Goal: Complete application form

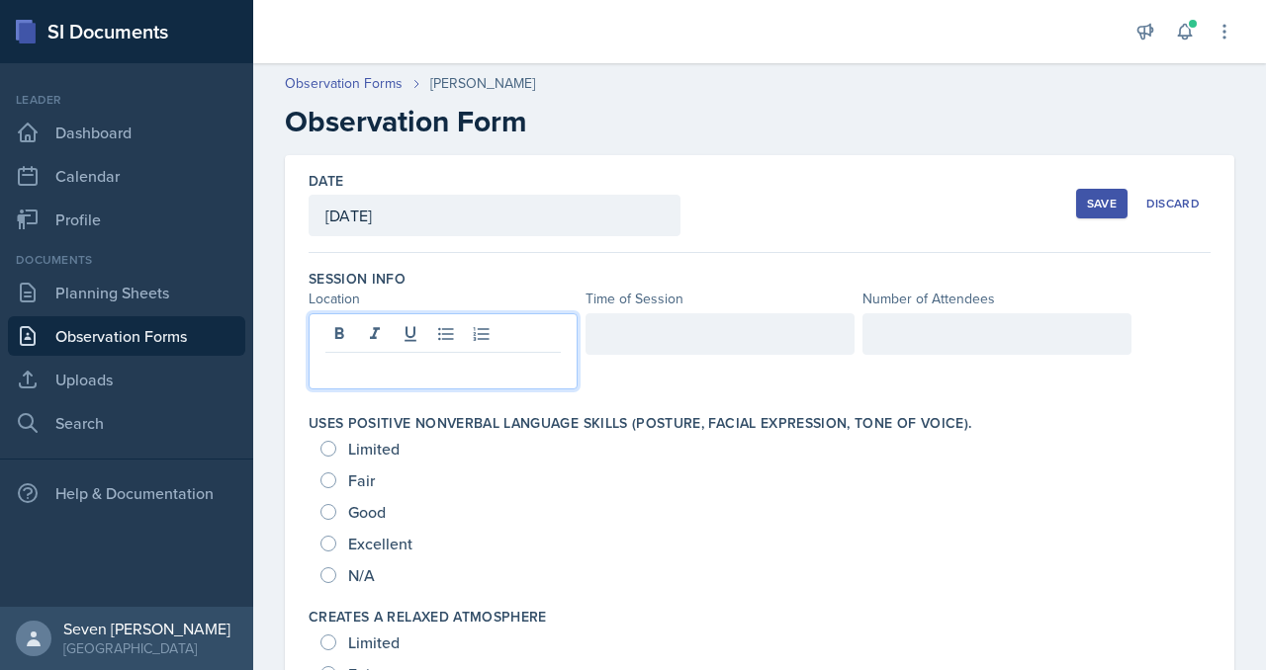
click at [434, 338] on div at bounding box center [443, 351] width 269 height 76
click at [675, 326] on div at bounding box center [719, 334] width 269 height 42
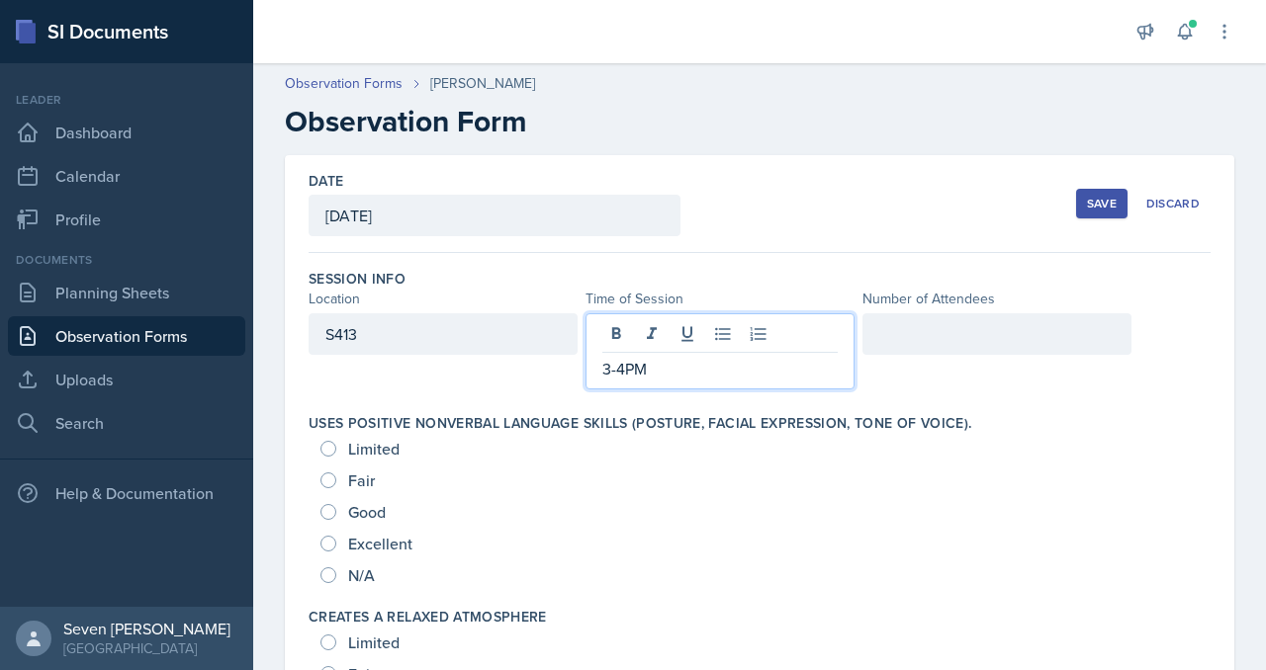
click at [964, 327] on div at bounding box center [996, 334] width 269 height 42
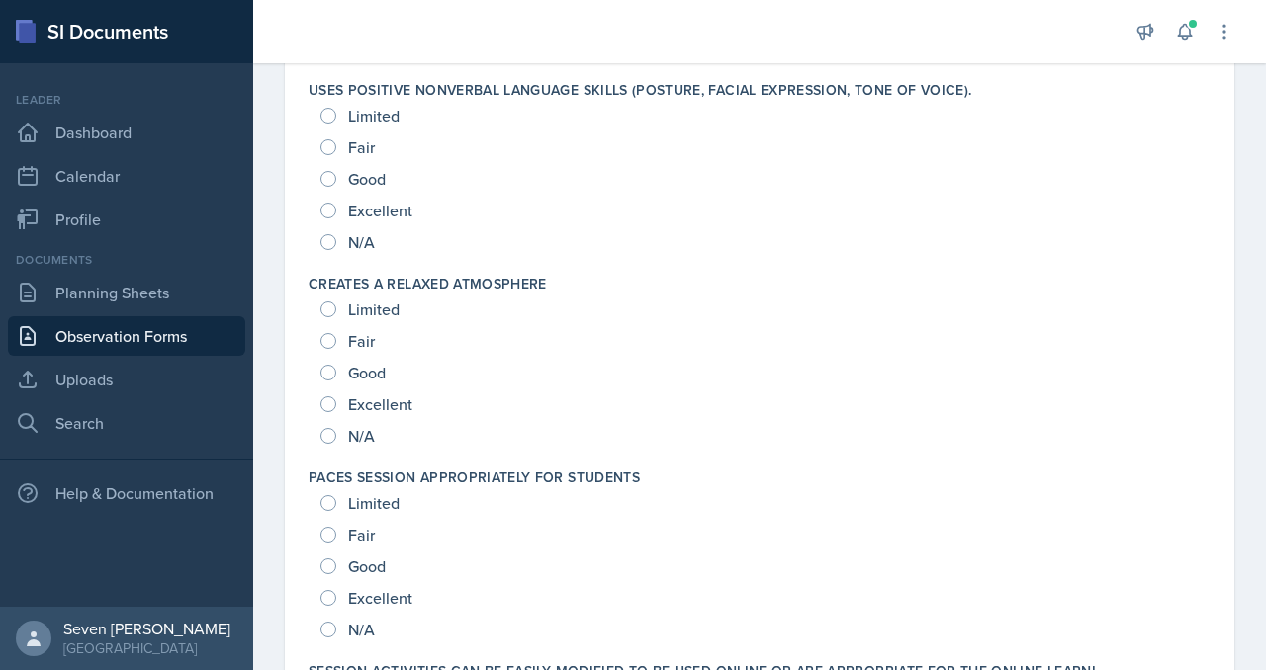
scroll to position [307, 0]
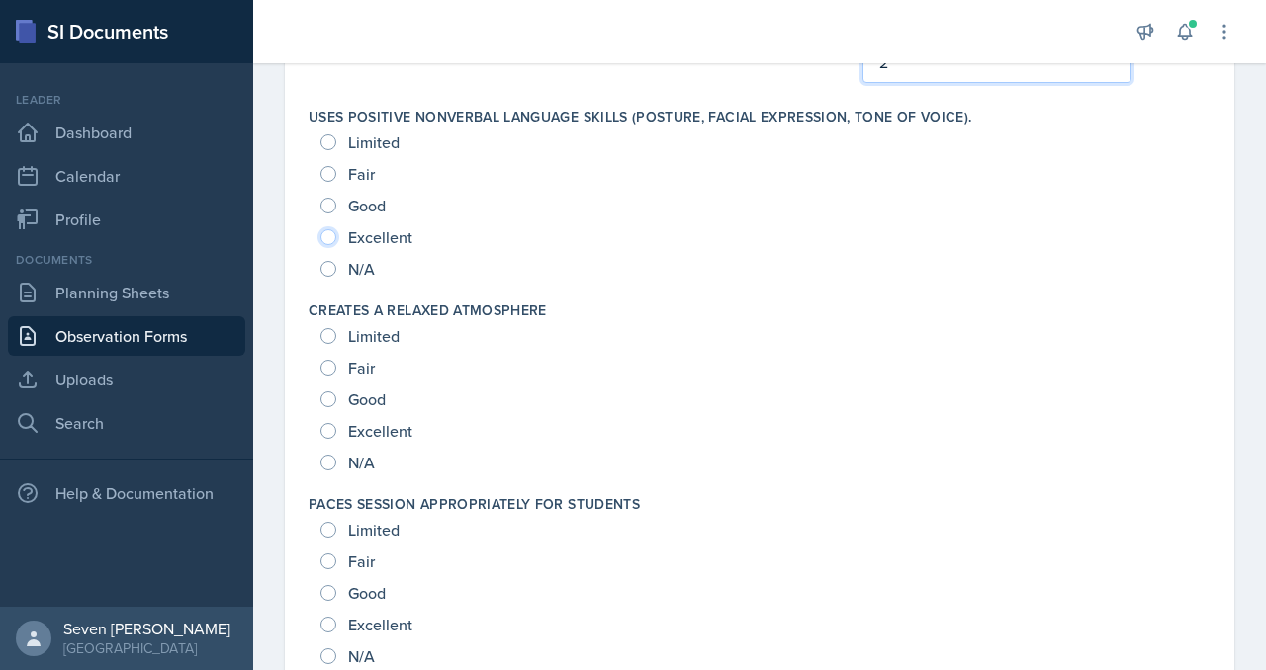
click at [335, 237] on input "Excellent" at bounding box center [328, 237] width 16 height 16
radio input "true"
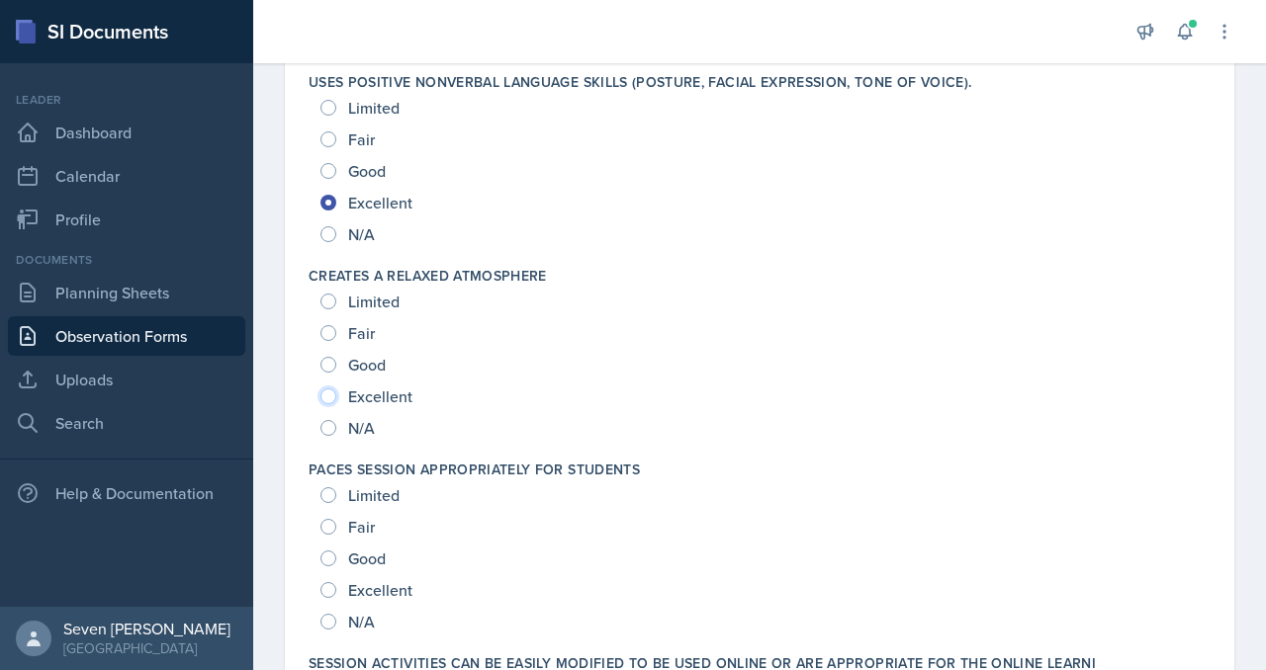
click at [329, 400] on input "Excellent" at bounding box center [328, 397] width 16 height 16
radio input "true"
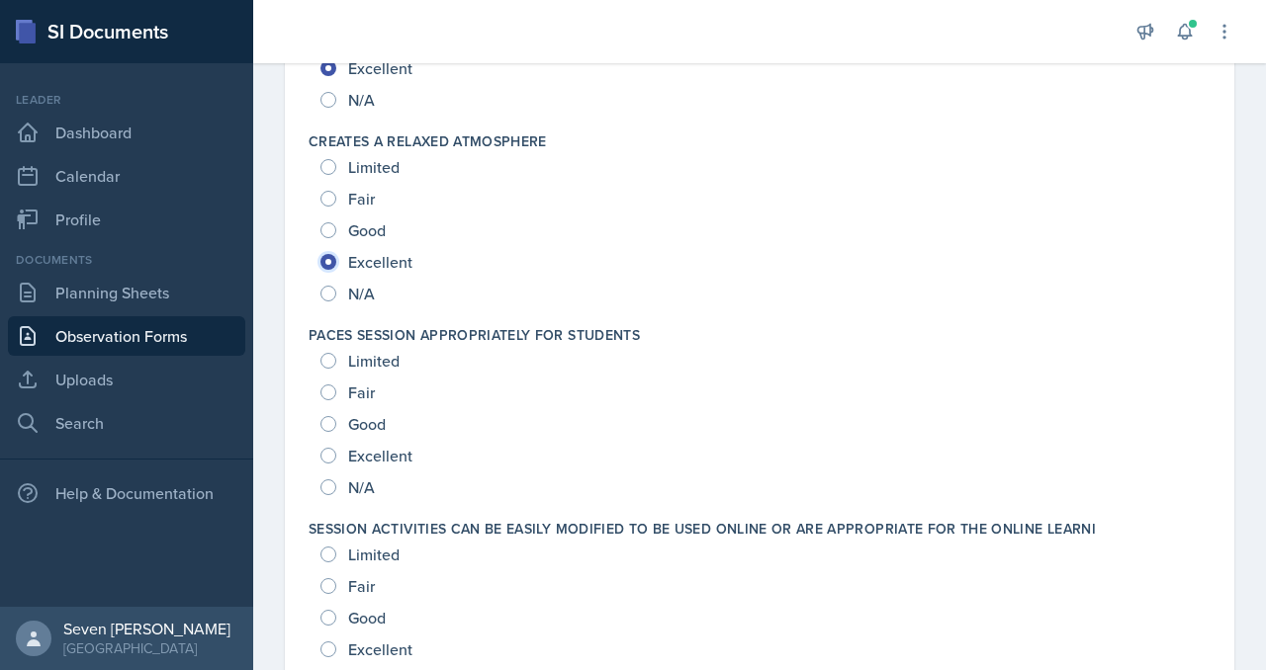
scroll to position [444, 0]
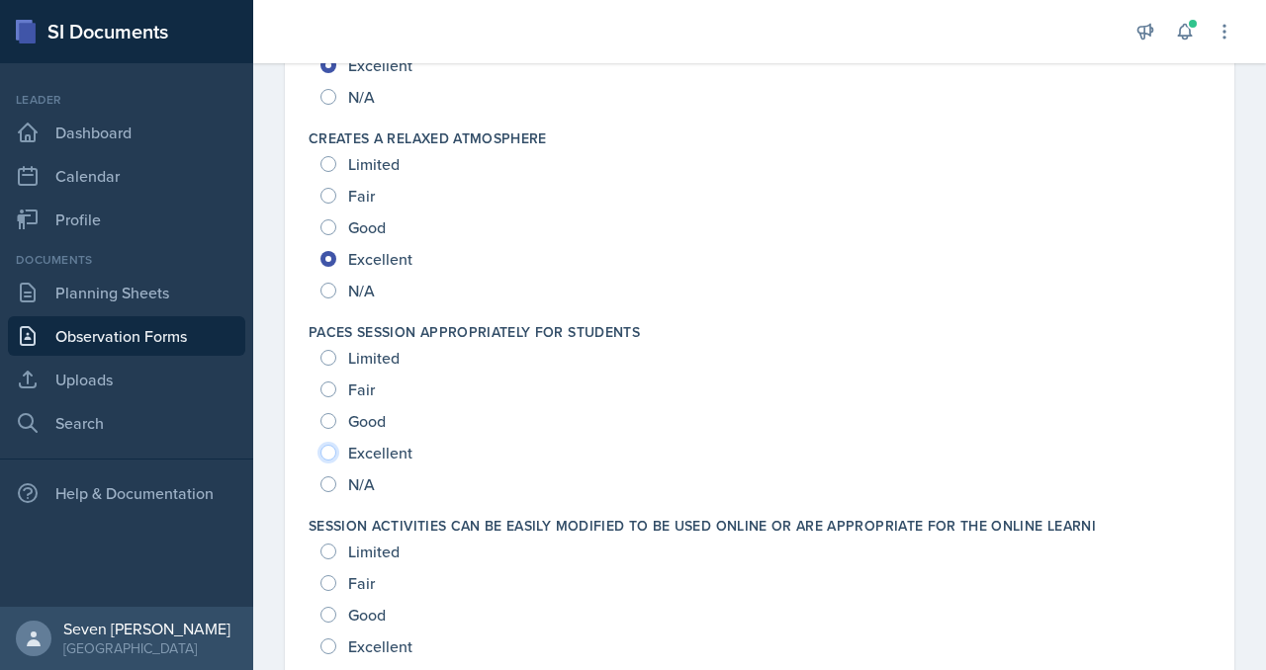
click at [333, 451] on input "Excellent" at bounding box center [328, 453] width 16 height 16
radio input "true"
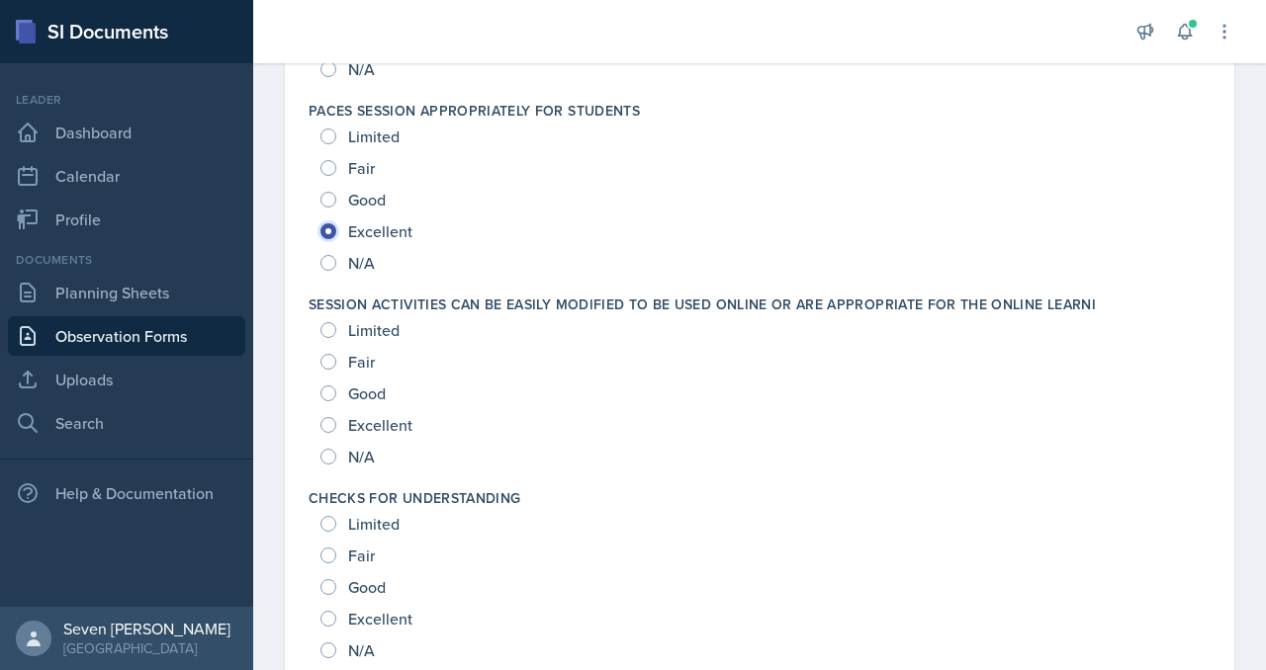
scroll to position [675, 0]
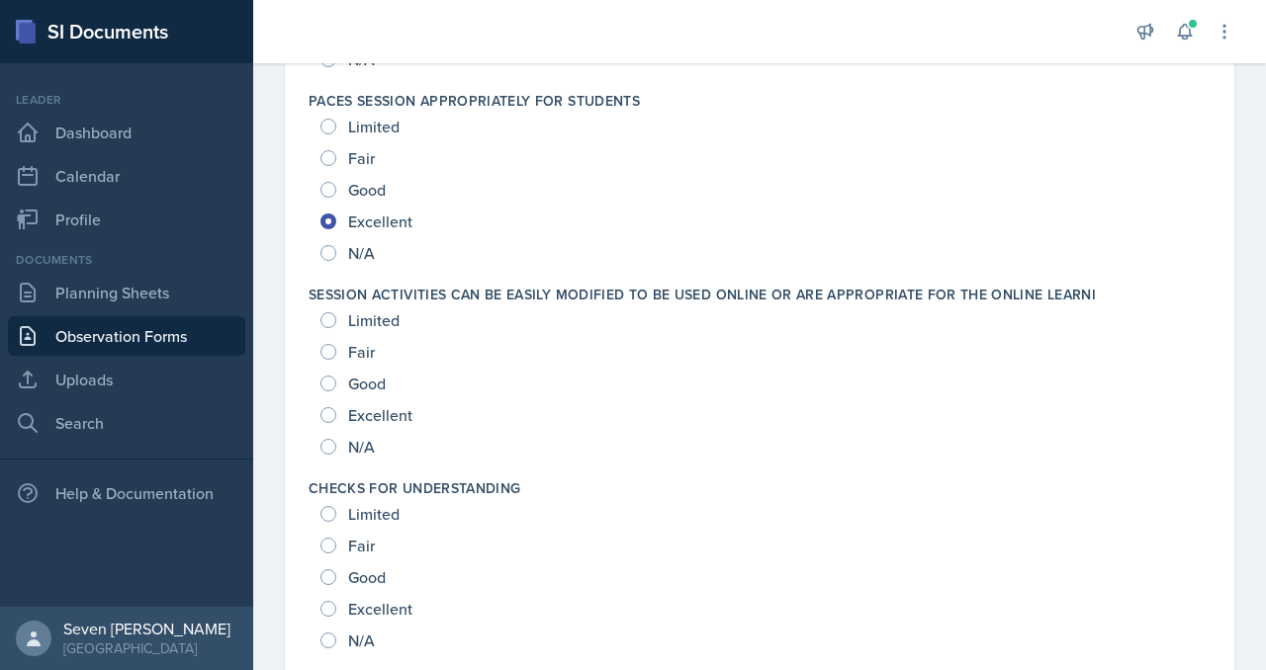
click at [342, 416] on div "Excellent" at bounding box center [368, 416] width 96 height 32
click at [332, 421] on input "Excellent" at bounding box center [328, 415] width 16 height 16
radio input "true"
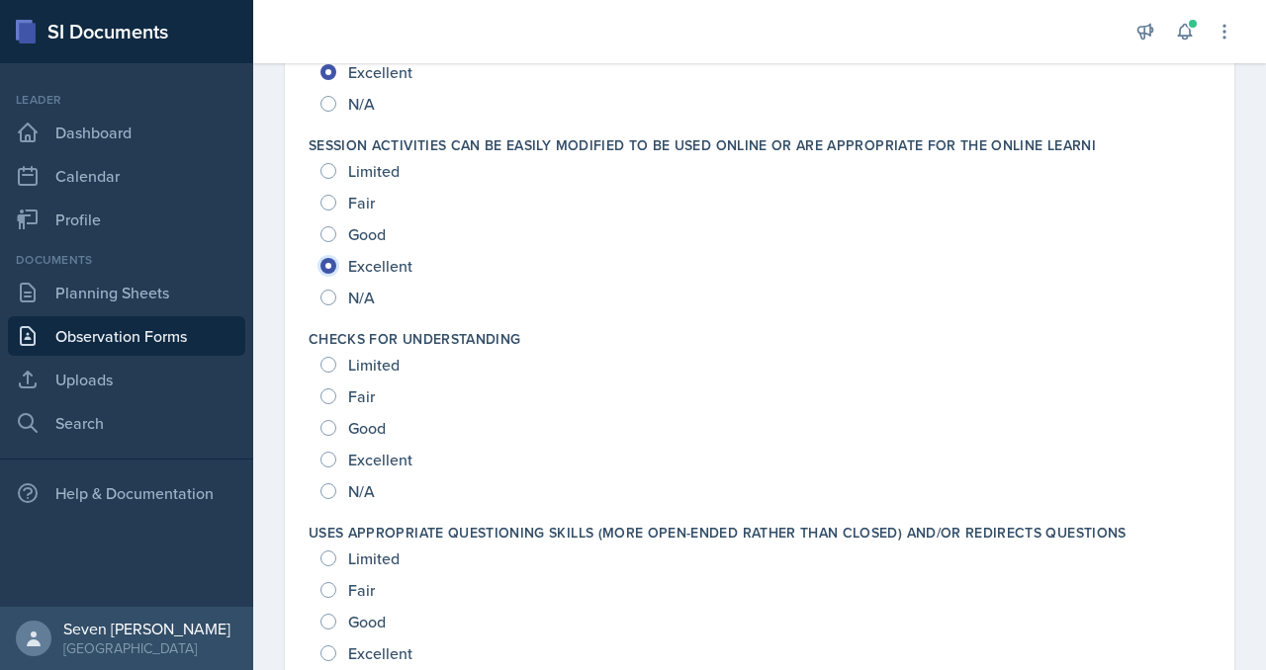
scroll to position [837, 0]
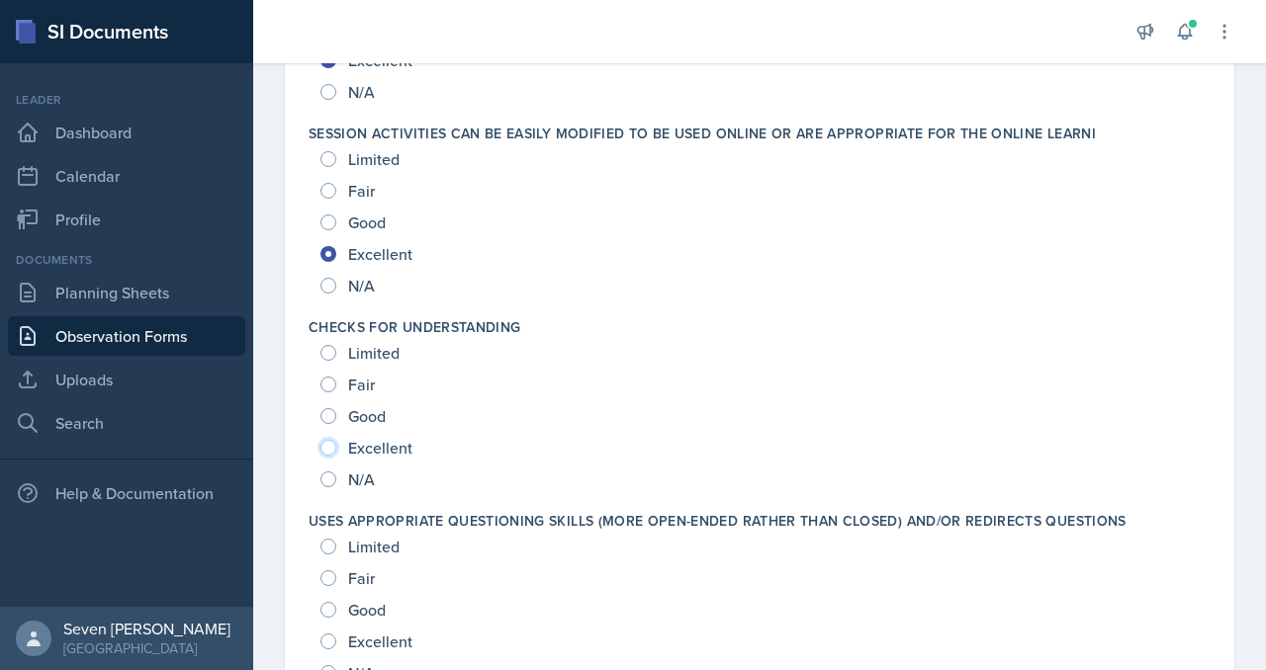
click at [333, 447] on input "Excellent" at bounding box center [328, 448] width 16 height 16
radio input "true"
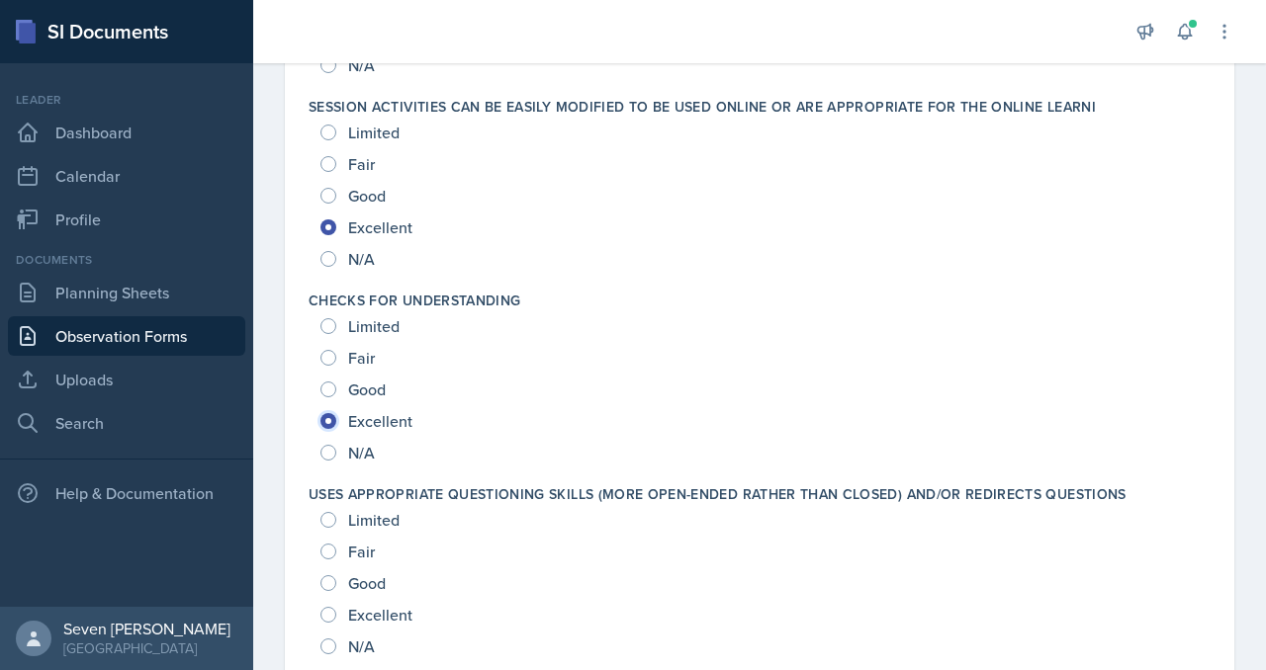
scroll to position [861, 0]
click at [330, 196] on input "Good" at bounding box center [328, 198] width 16 height 16
radio input "true"
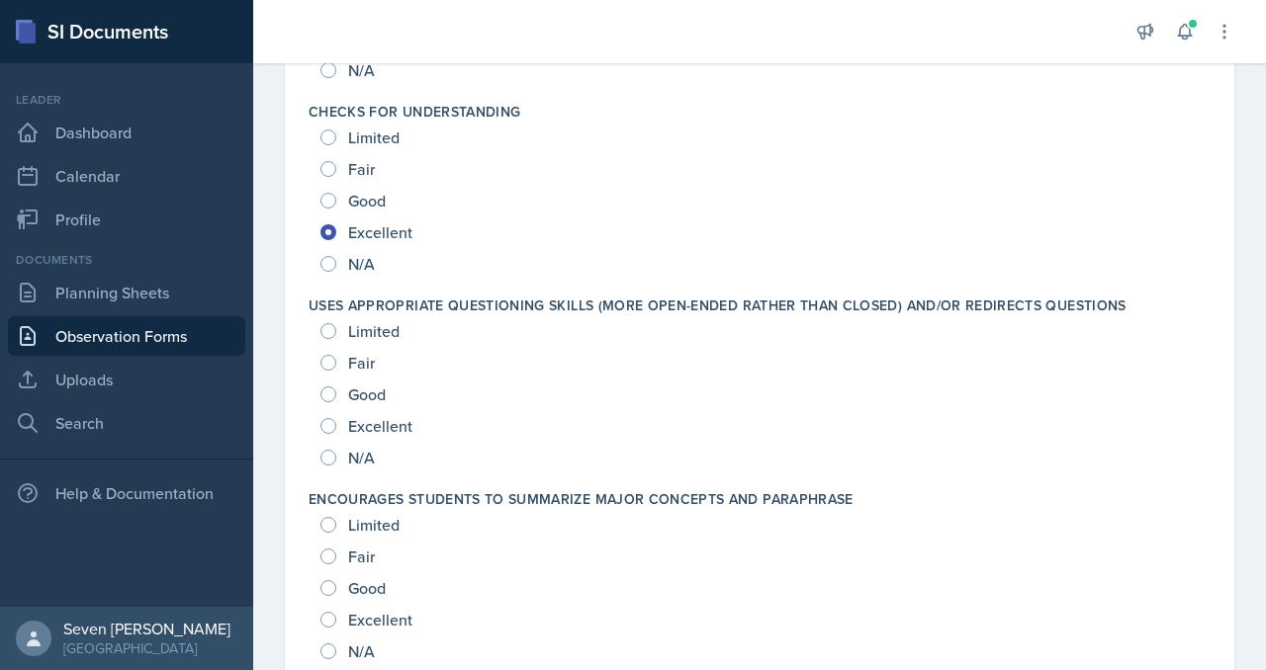
scroll to position [1065, 0]
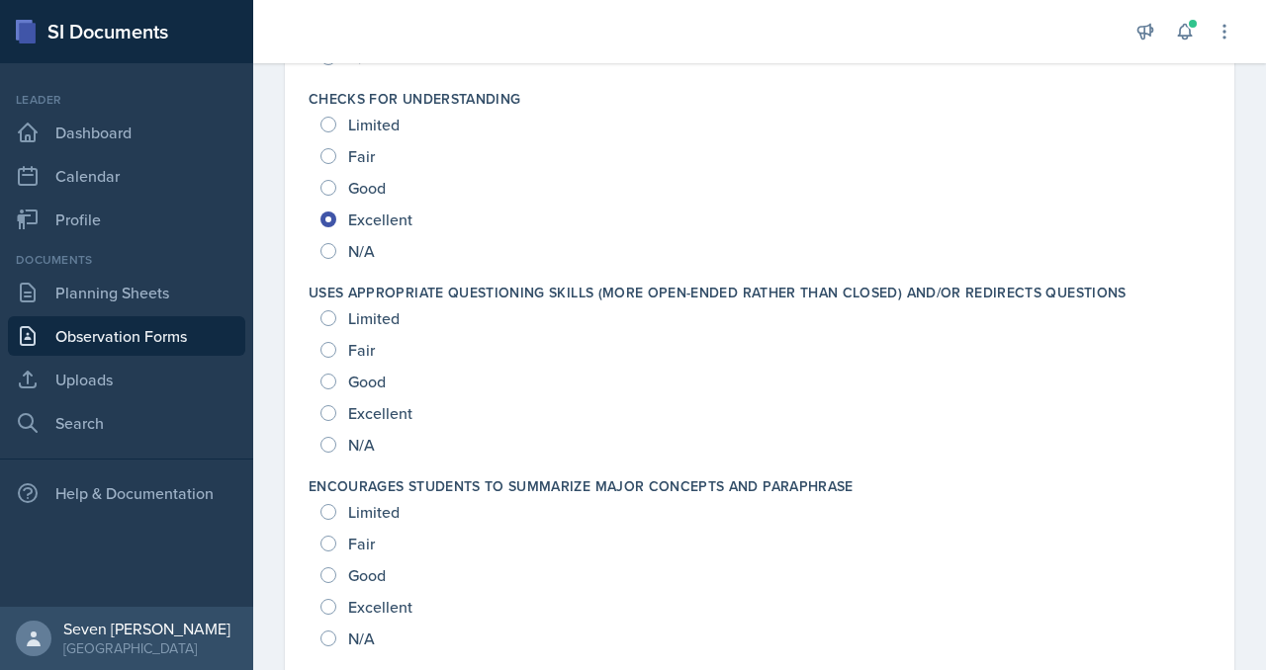
click at [336, 407] on div "Excellent" at bounding box center [368, 414] width 96 height 32
click at [344, 413] on div "Excellent" at bounding box center [368, 414] width 96 height 32
click at [330, 412] on input "Excellent" at bounding box center [328, 413] width 16 height 16
radio input "true"
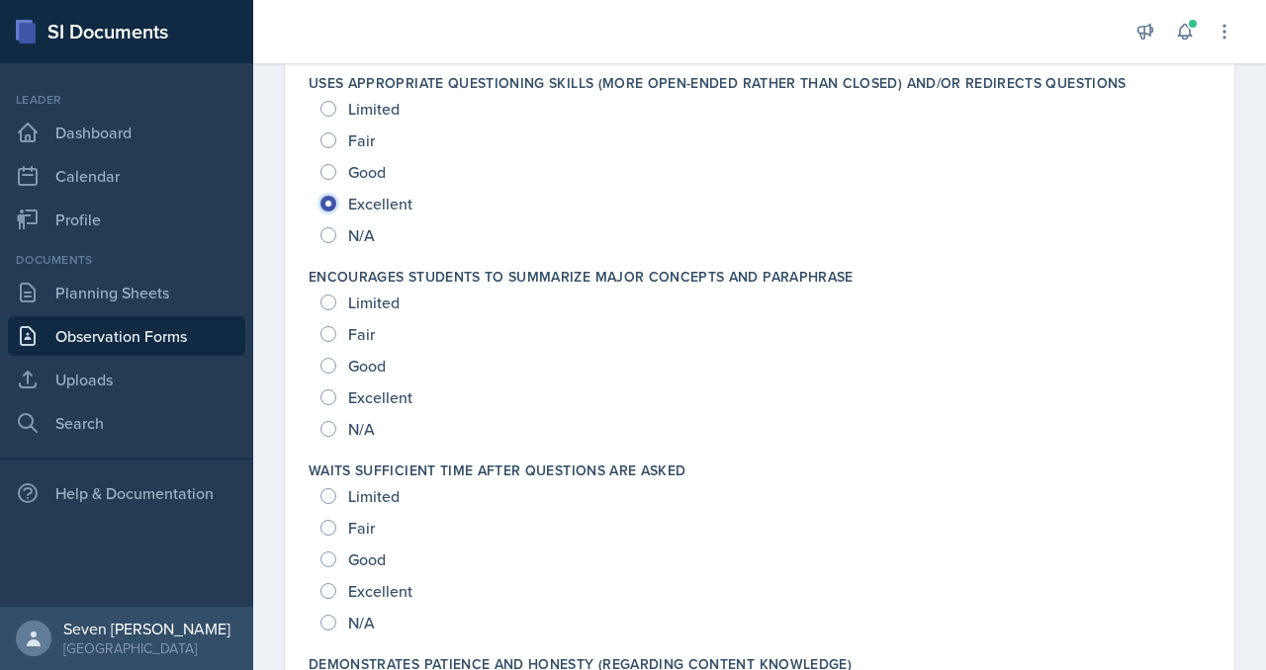
scroll to position [1279, 0]
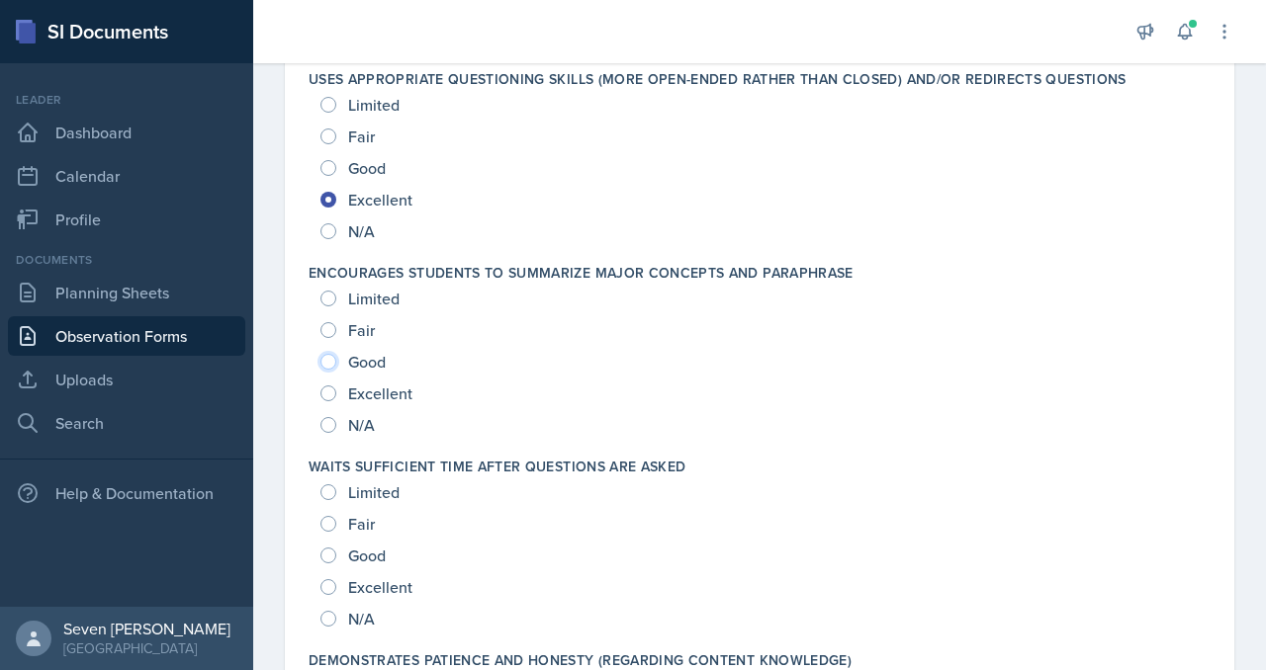
click at [335, 361] on input "Good" at bounding box center [328, 362] width 16 height 16
radio input "true"
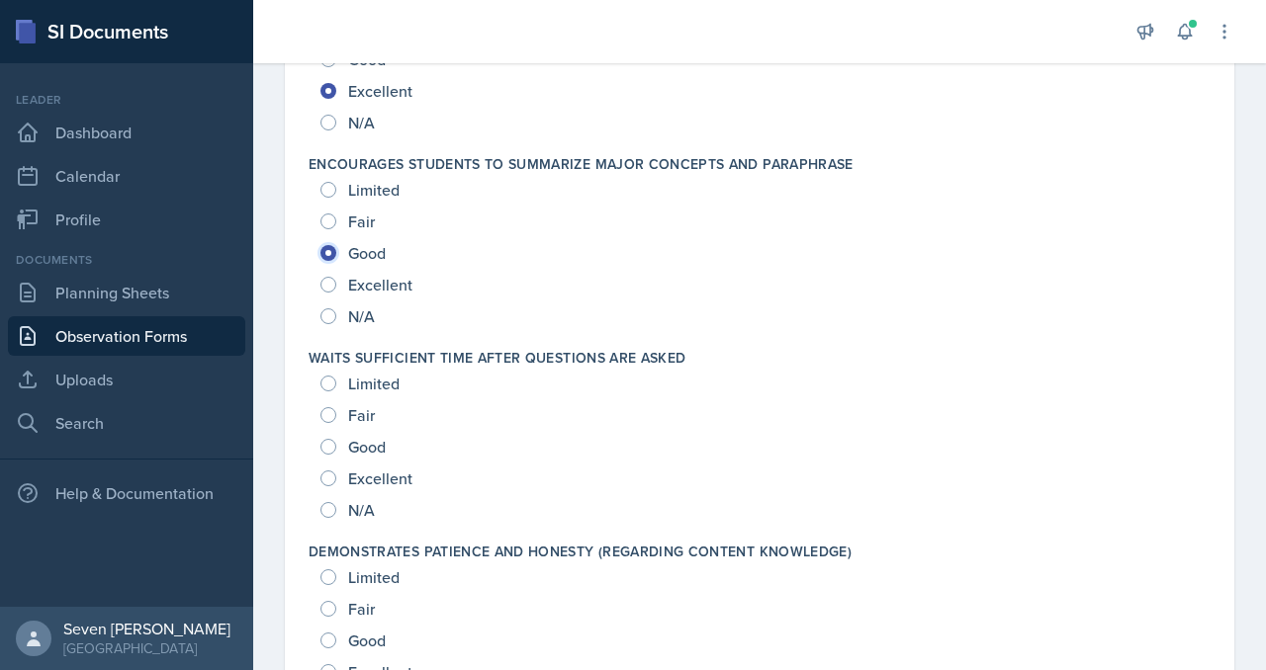
scroll to position [1391, 0]
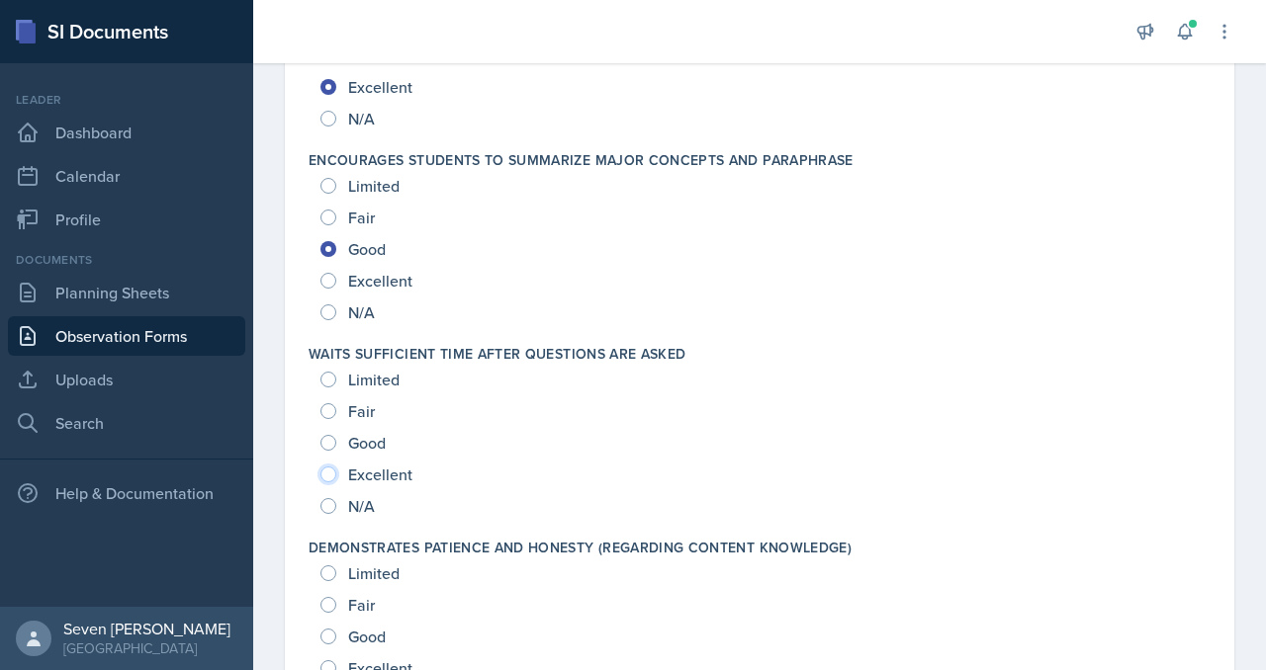
click at [331, 476] on input "Excellent" at bounding box center [328, 475] width 16 height 16
radio input "true"
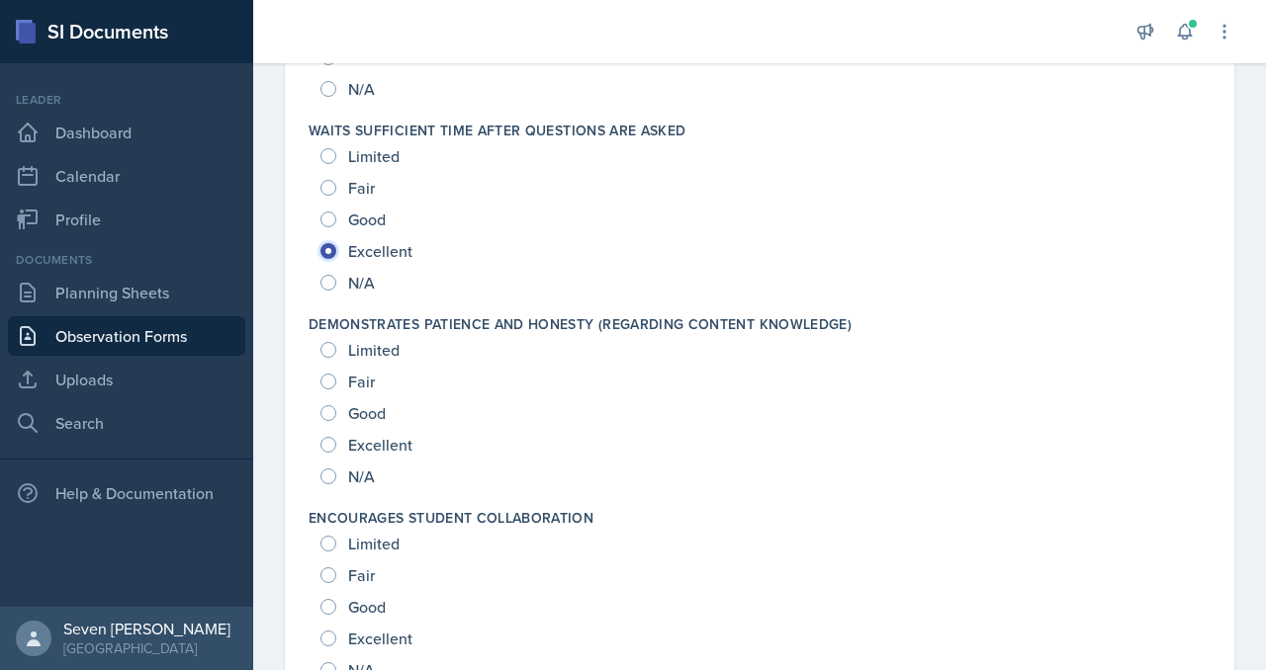
scroll to position [1618, 0]
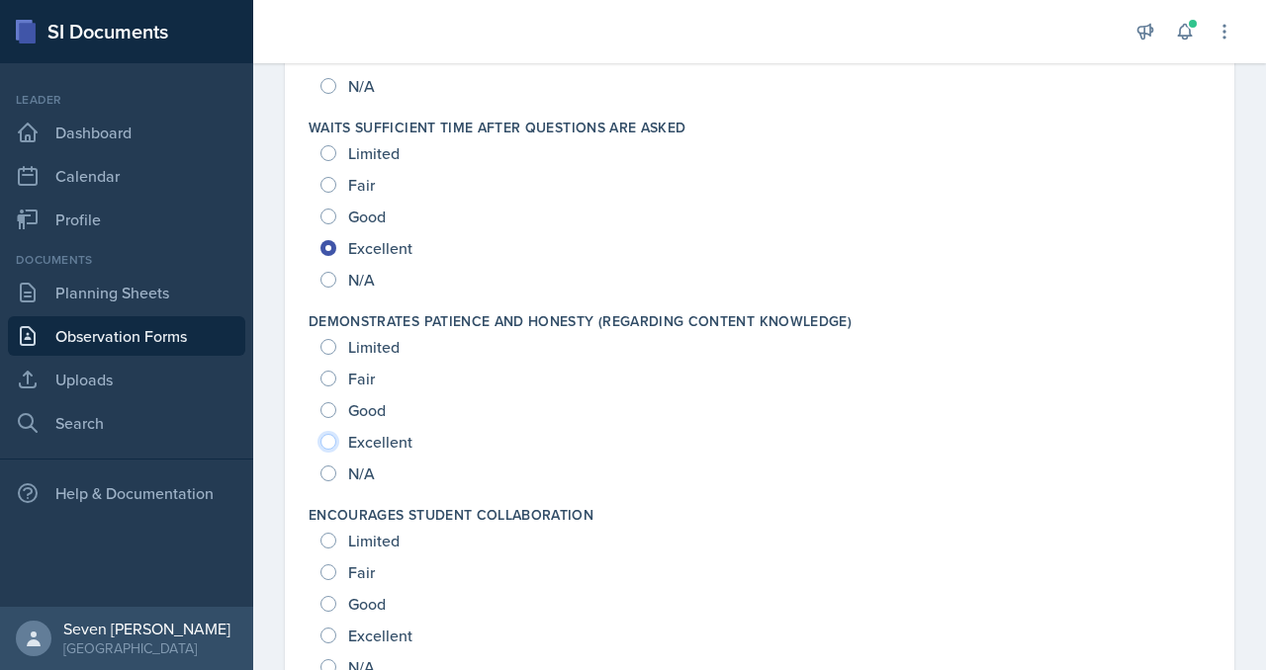
click at [329, 445] on input "Excellent" at bounding box center [328, 442] width 16 height 16
radio input "true"
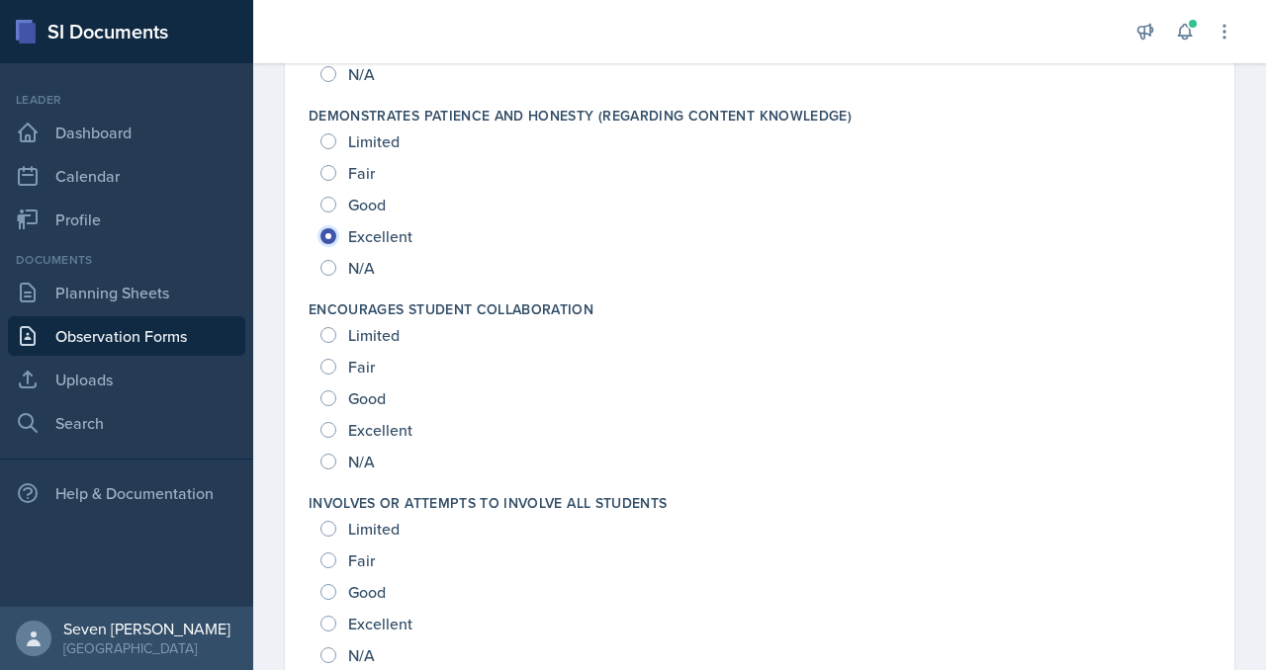
scroll to position [1825, 0]
click at [331, 369] on input "Fair" at bounding box center [328, 365] width 16 height 16
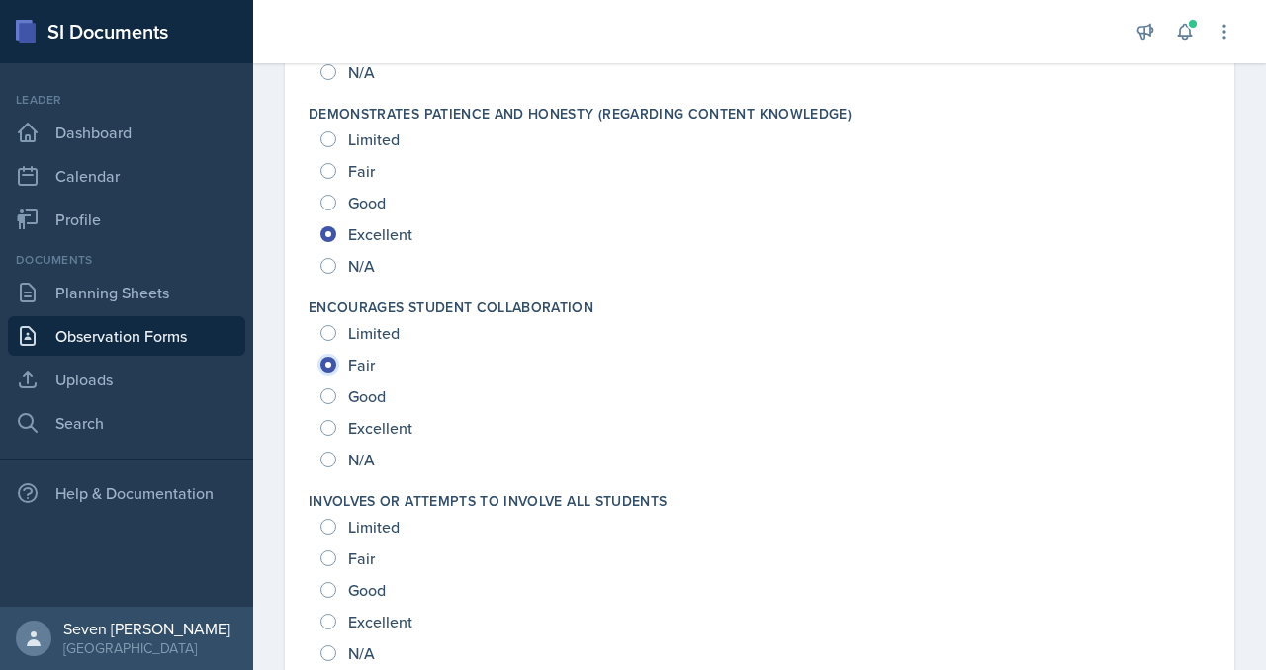
radio input "true"
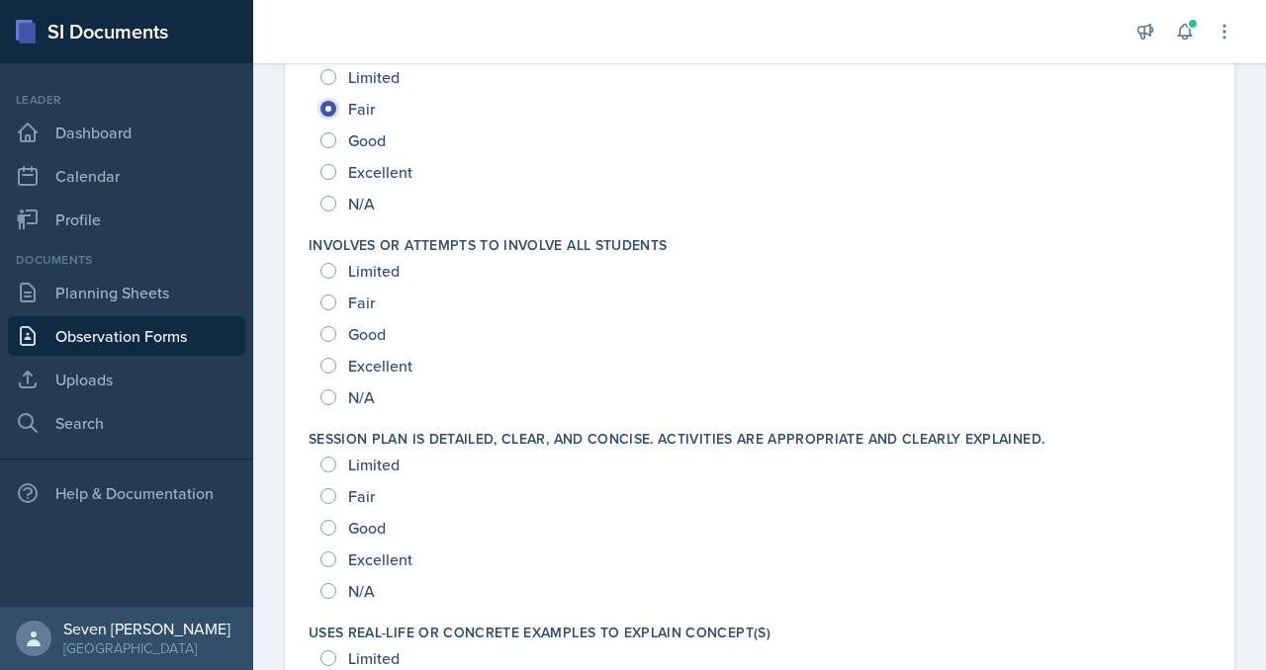
scroll to position [2099, 0]
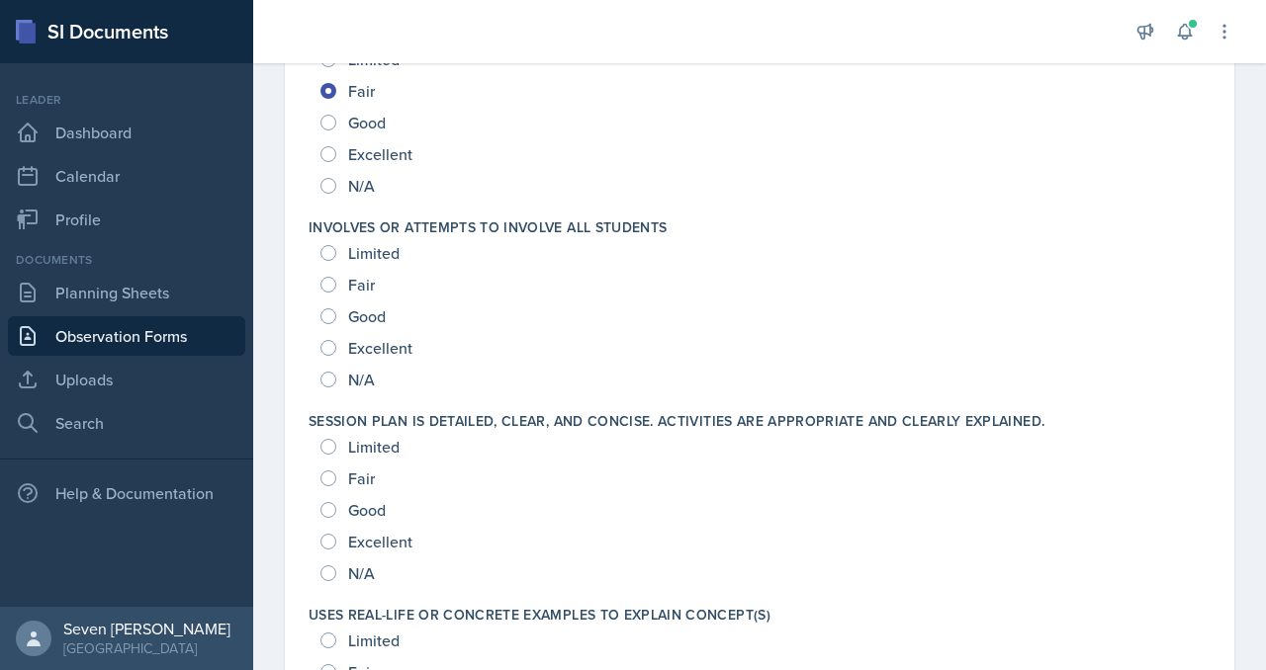
click at [336, 345] on div "Excellent" at bounding box center [368, 348] width 96 height 32
click at [329, 348] on input "Excellent" at bounding box center [328, 348] width 16 height 16
radio input "true"
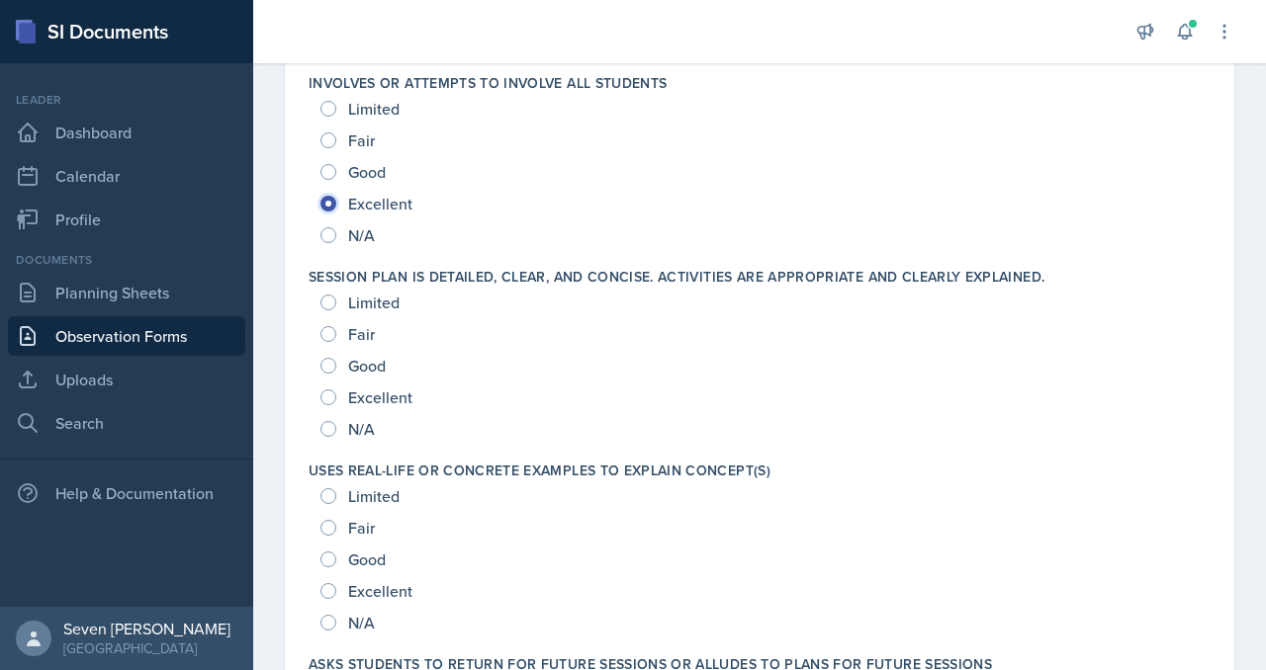
scroll to position [2246, 0]
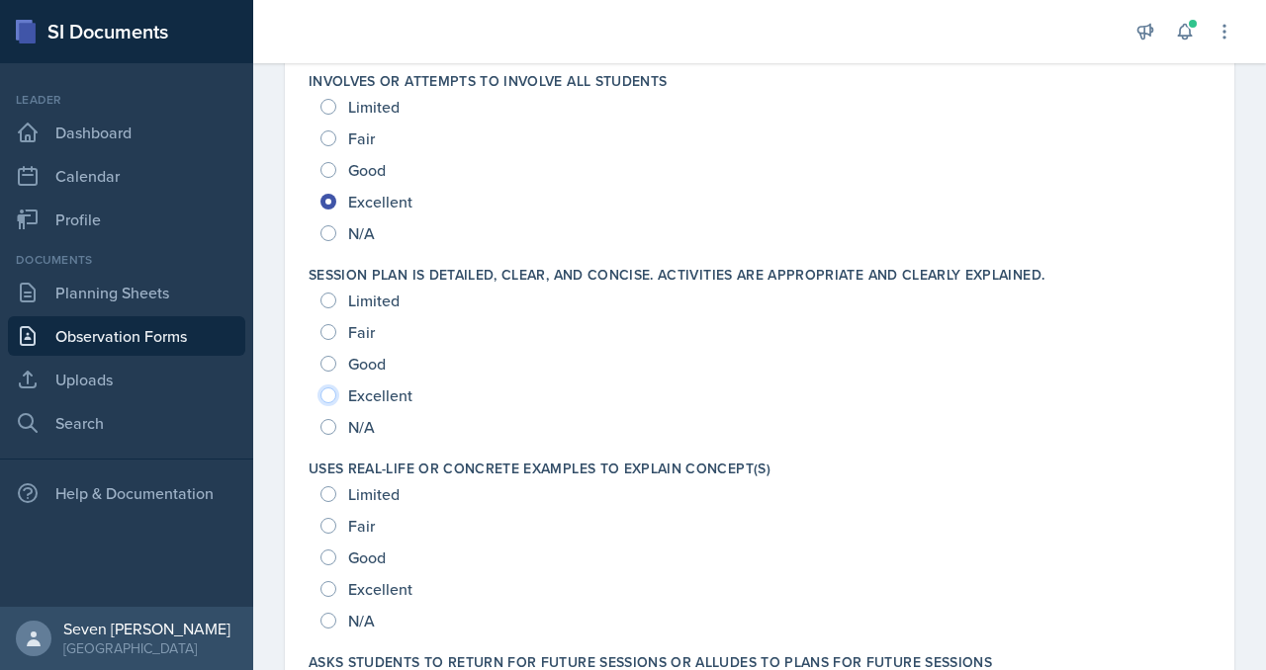
click at [326, 397] on input "Excellent" at bounding box center [328, 396] width 16 height 16
radio input "true"
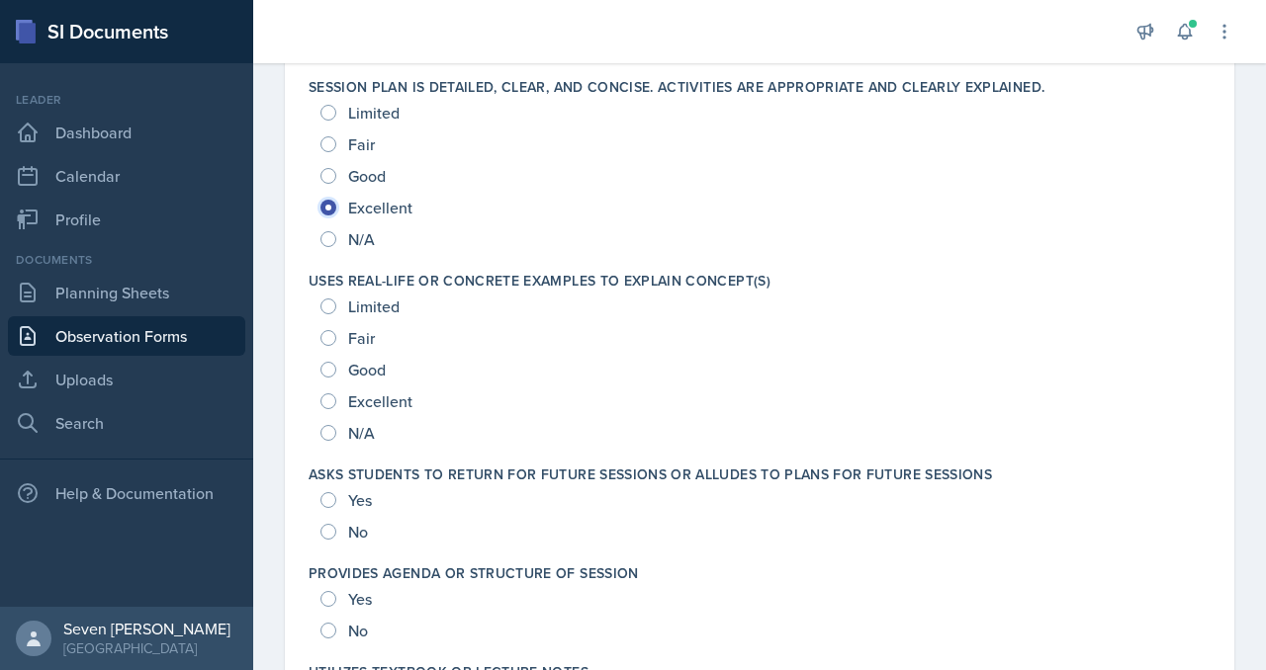
scroll to position [2436, 0]
click at [331, 403] on input "Excellent" at bounding box center [328, 400] width 16 height 16
radio input "true"
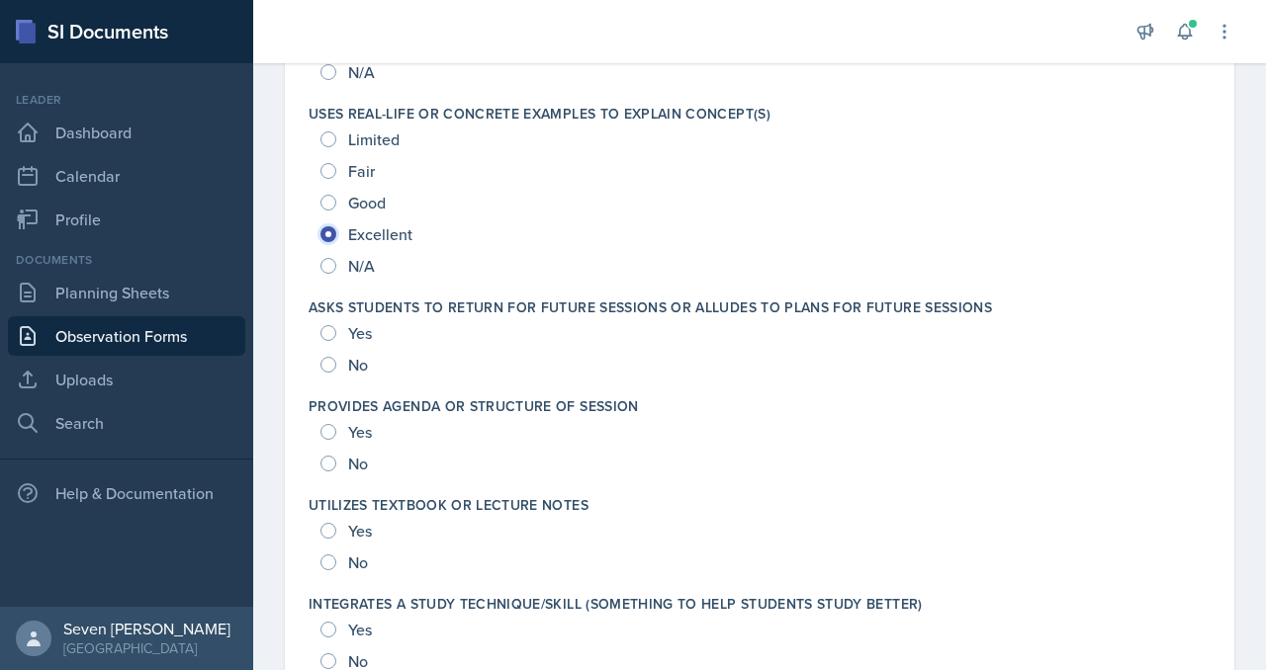
scroll to position [2605, 0]
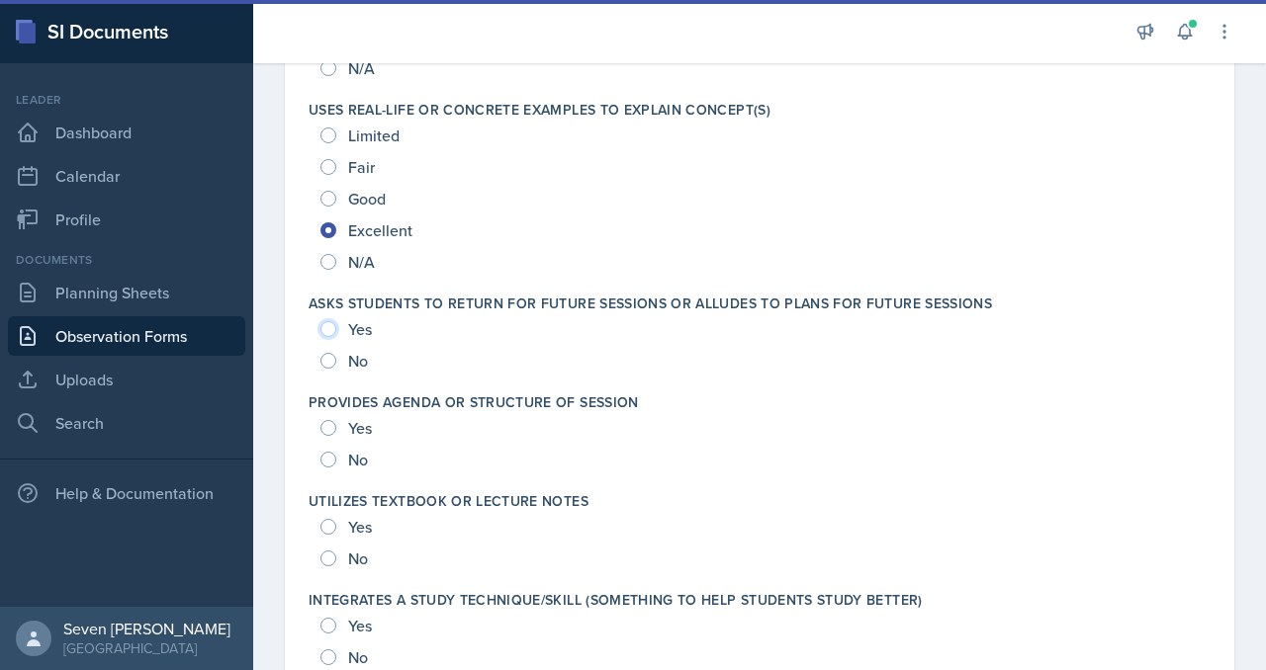
click at [331, 335] on input "Yes" at bounding box center [328, 329] width 16 height 16
radio input "true"
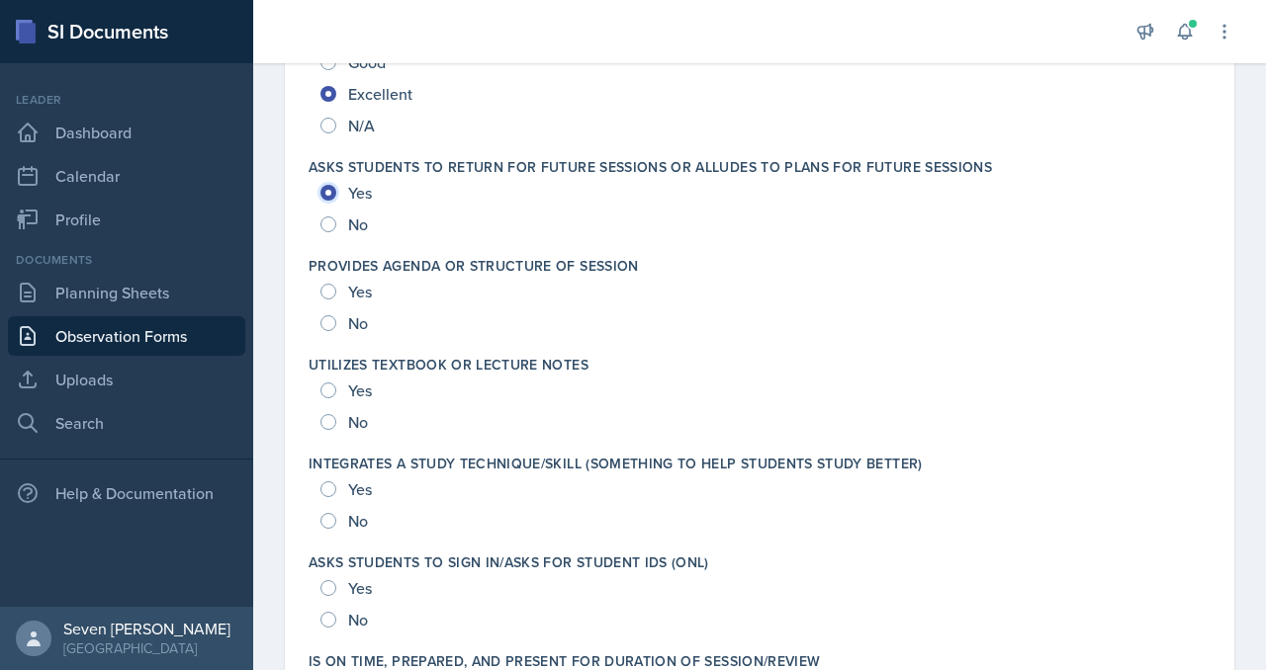
scroll to position [2868, 0]
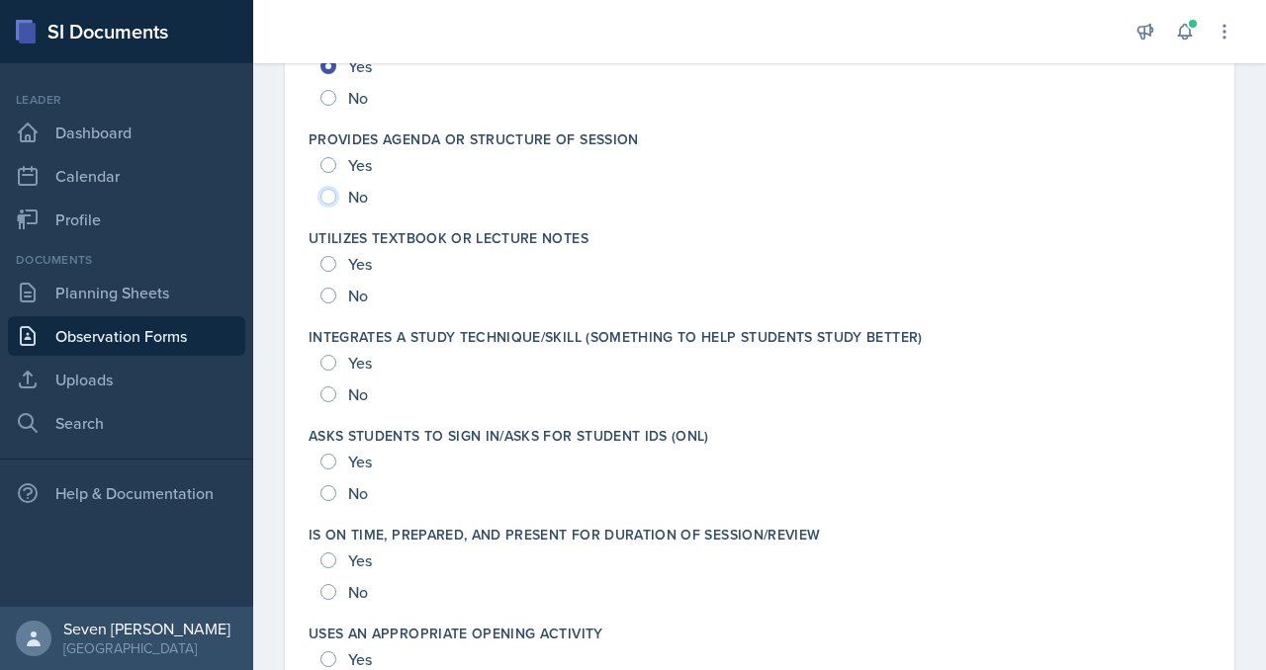
click at [332, 196] on input "No" at bounding box center [328, 197] width 16 height 16
radio input "true"
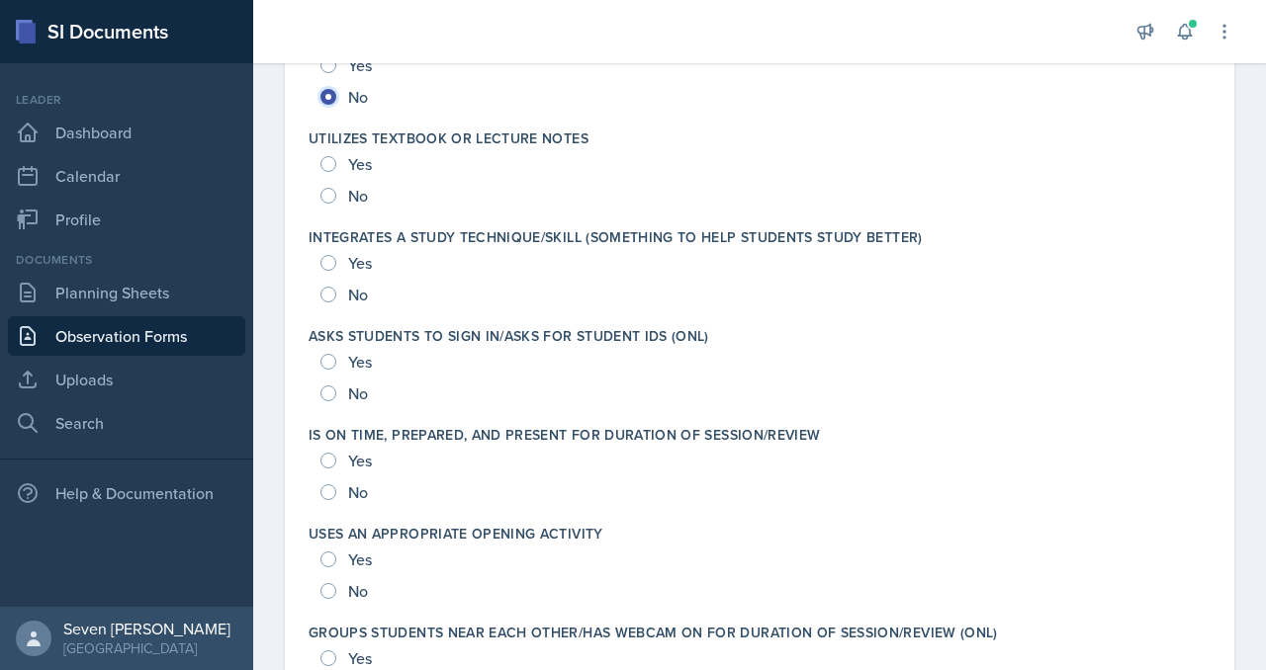
scroll to position [2970, 0]
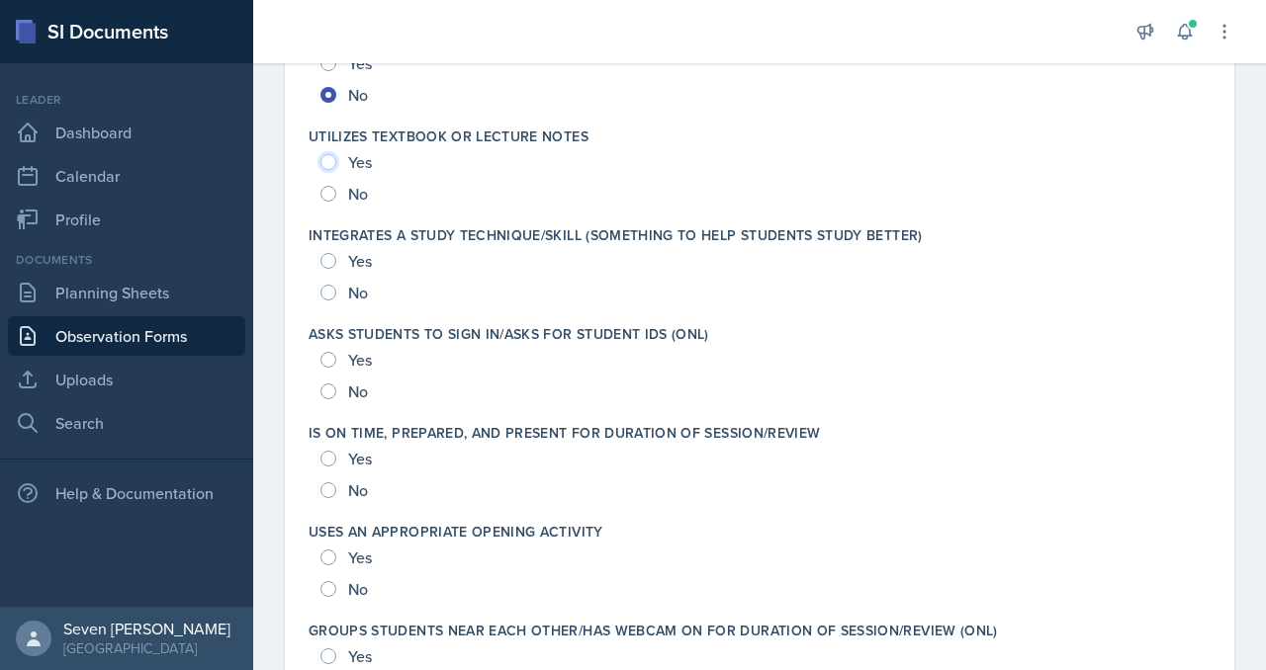
click at [330, 158] on input "Yes" at bounding box center [328, 162] width 16 height 16
radio input "true"
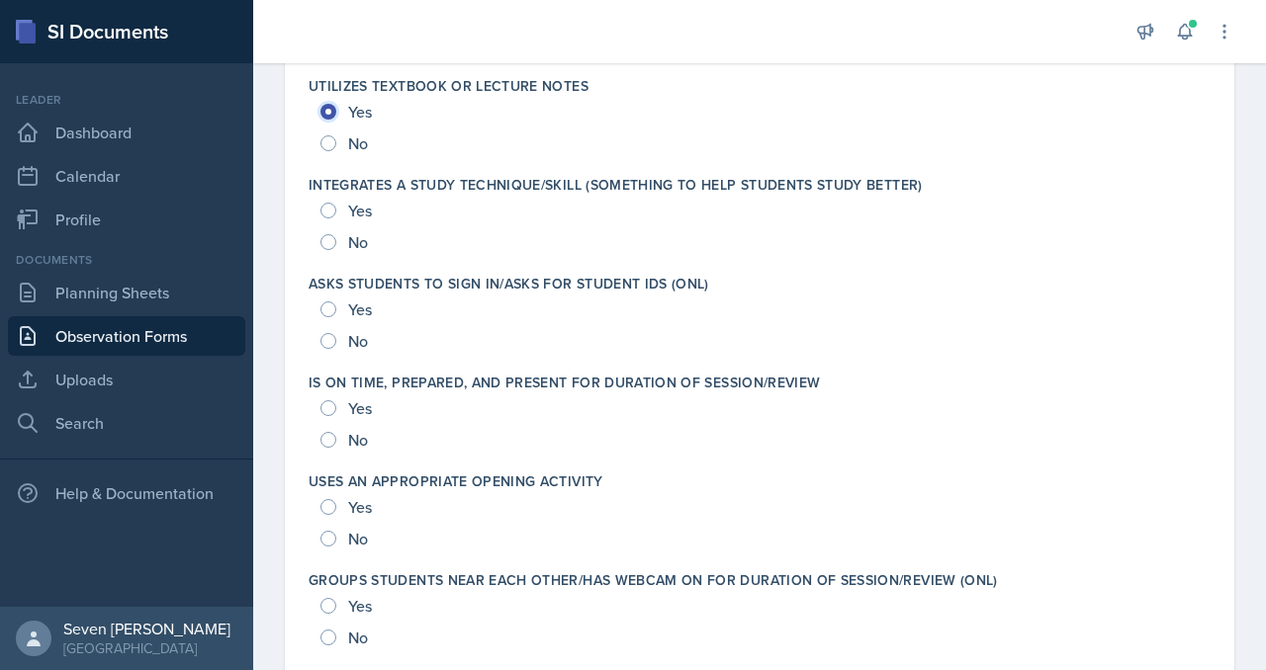
scroll to position [3030, 0]
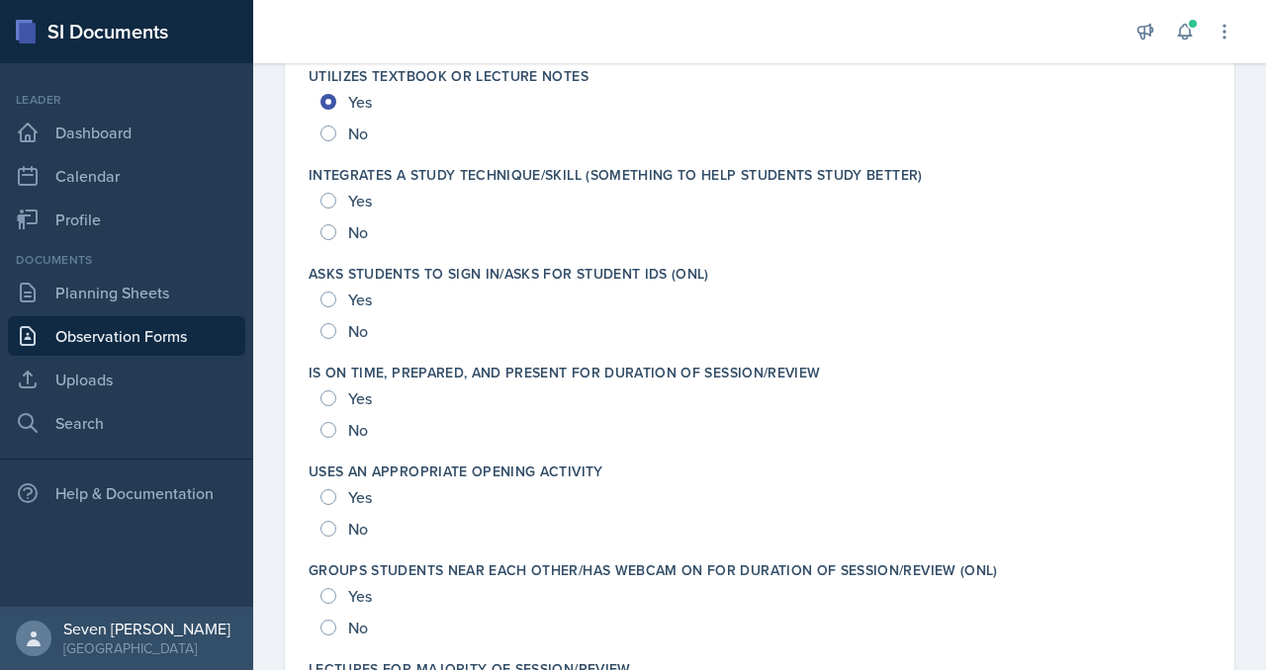
click at [338, 211] on div "Yes" at bounding box center [347, 201] width 55 height 32
click at [334, 196] on div "Yes" at bounding box center [347, 201] width 55 height 32
click at [321, 197] on input "Yes" at bounding box center [328, 201] width 16 height 16
radio input "true"
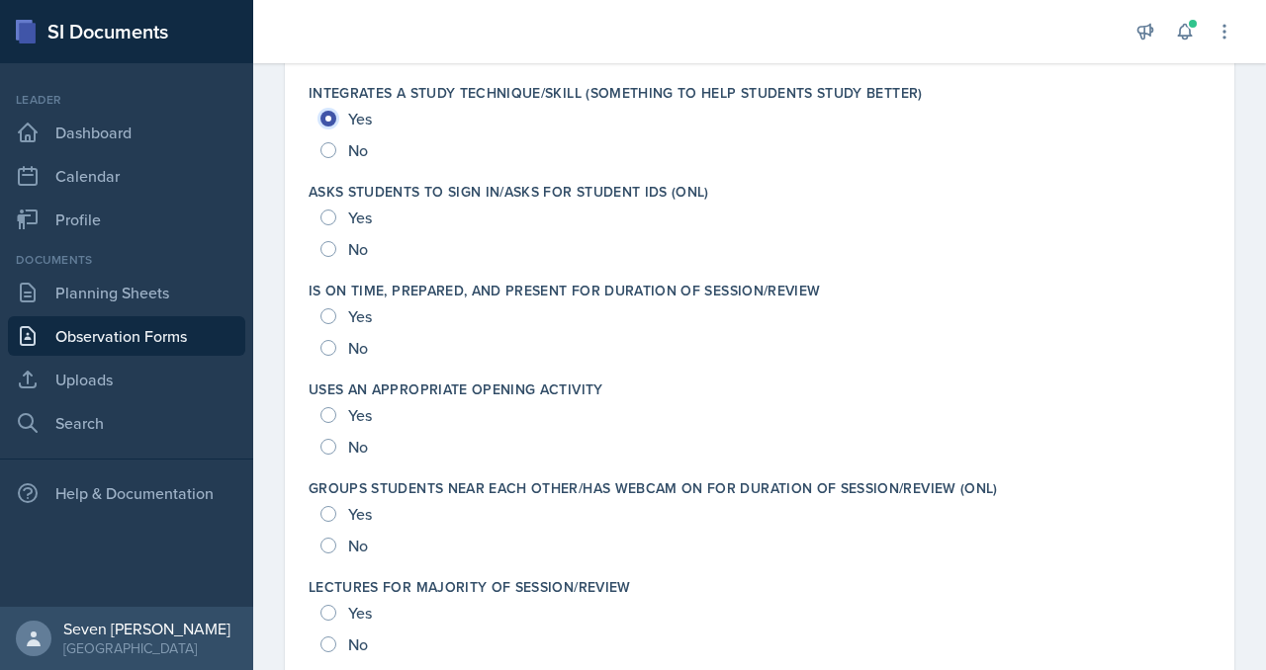
scroll to position [3121, 0]
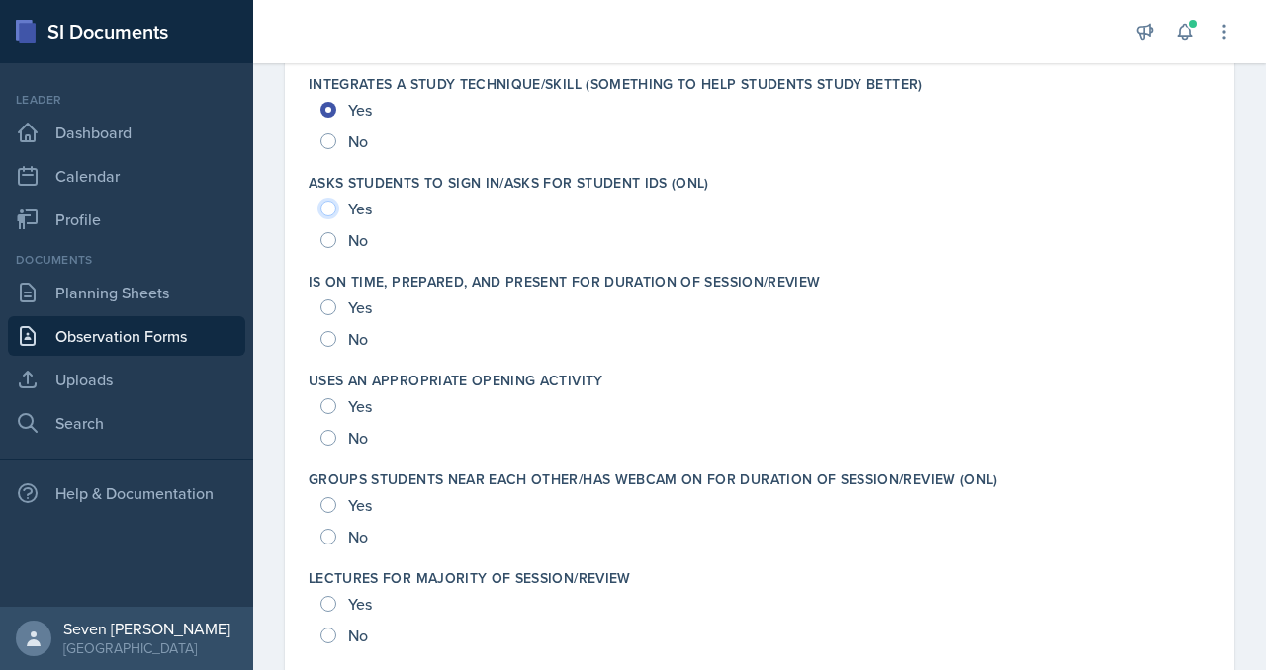
click at [331, 209] on input "Yes" at bounding box center [328, 209] width 16 height 16
radio input "true"
click at [330, 247] on input "No" at bounding box center [328, 240] width 16 height 16
radio input "true"
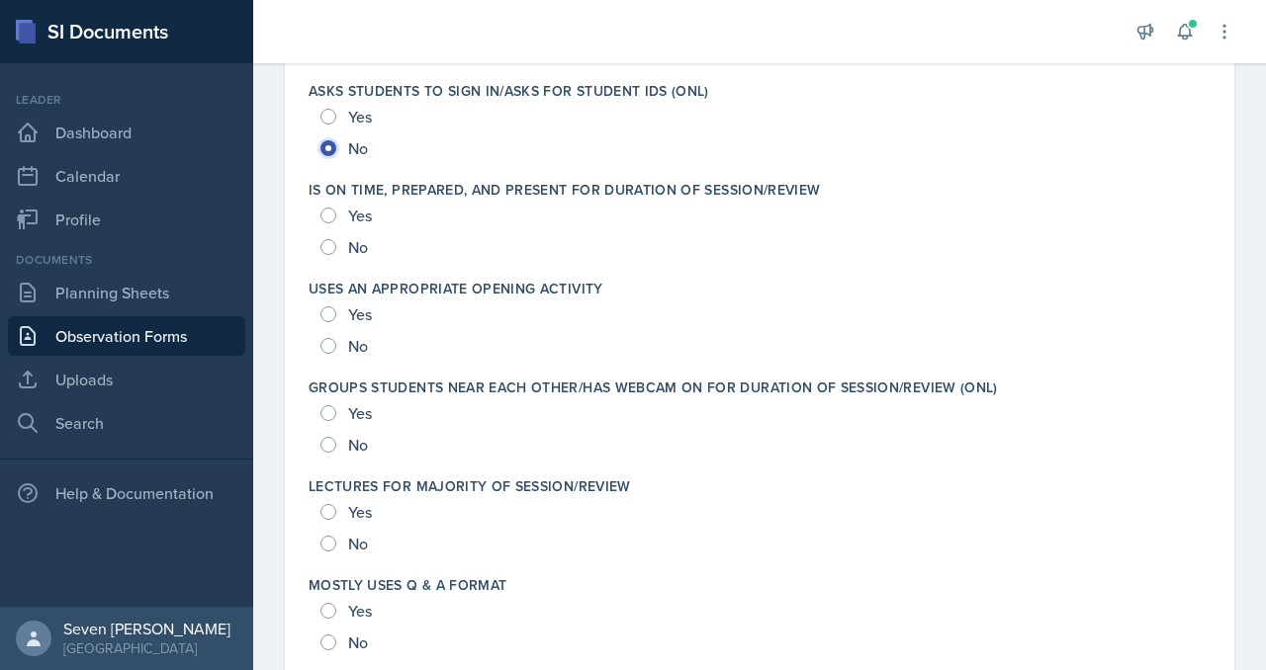
scroll to position [3216, 0]
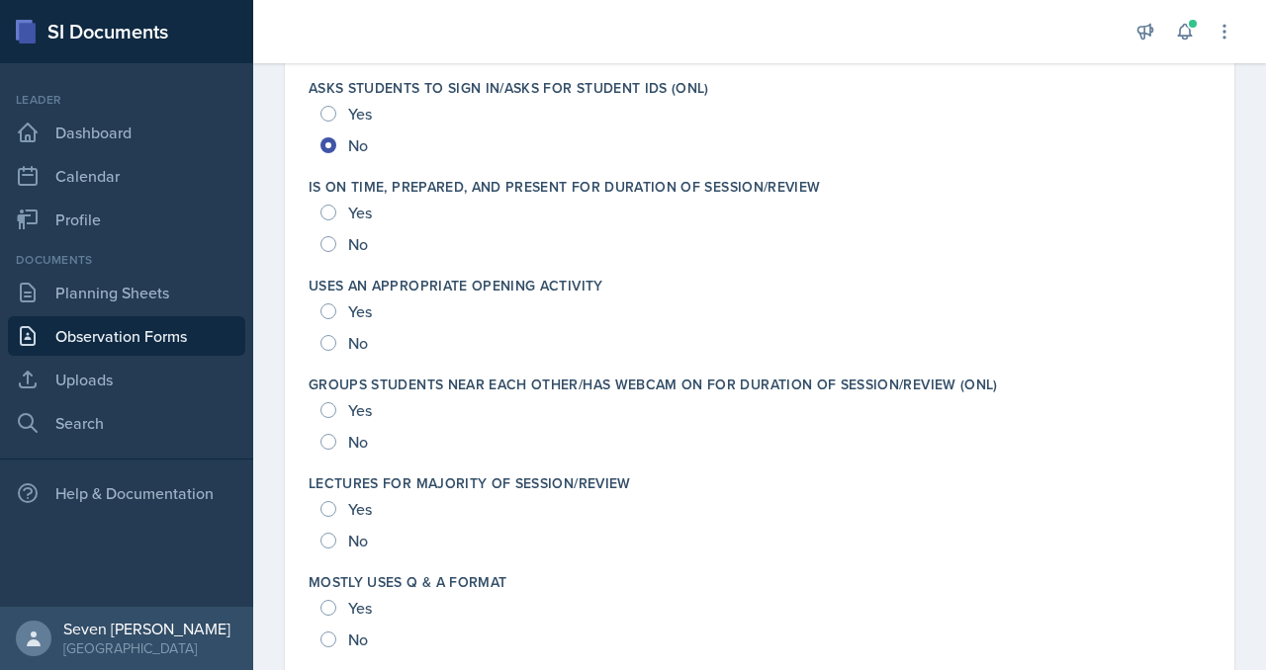
click at [336, 216] on div "Yes" at bounding box center [347, 213] width 55 height 32
click at [327, 213] on input "Yes" at bounding box center [328, 213] width 16 height 16
radio input "true"
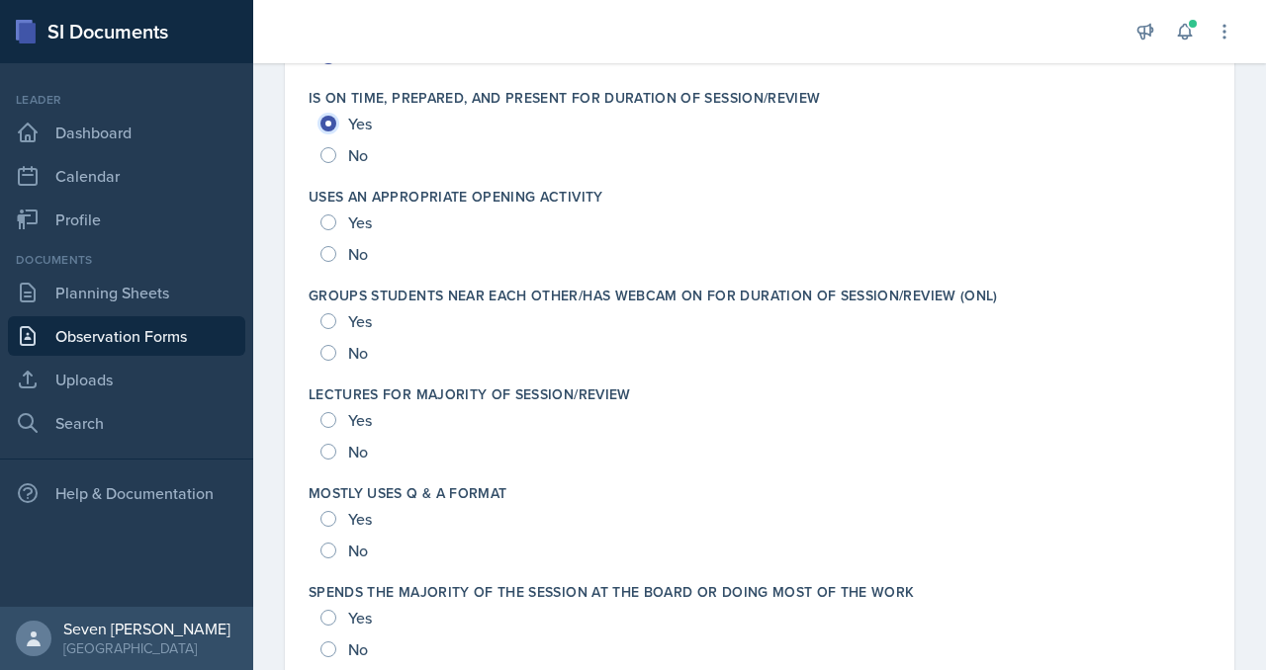
scroll to position [3311, 0]
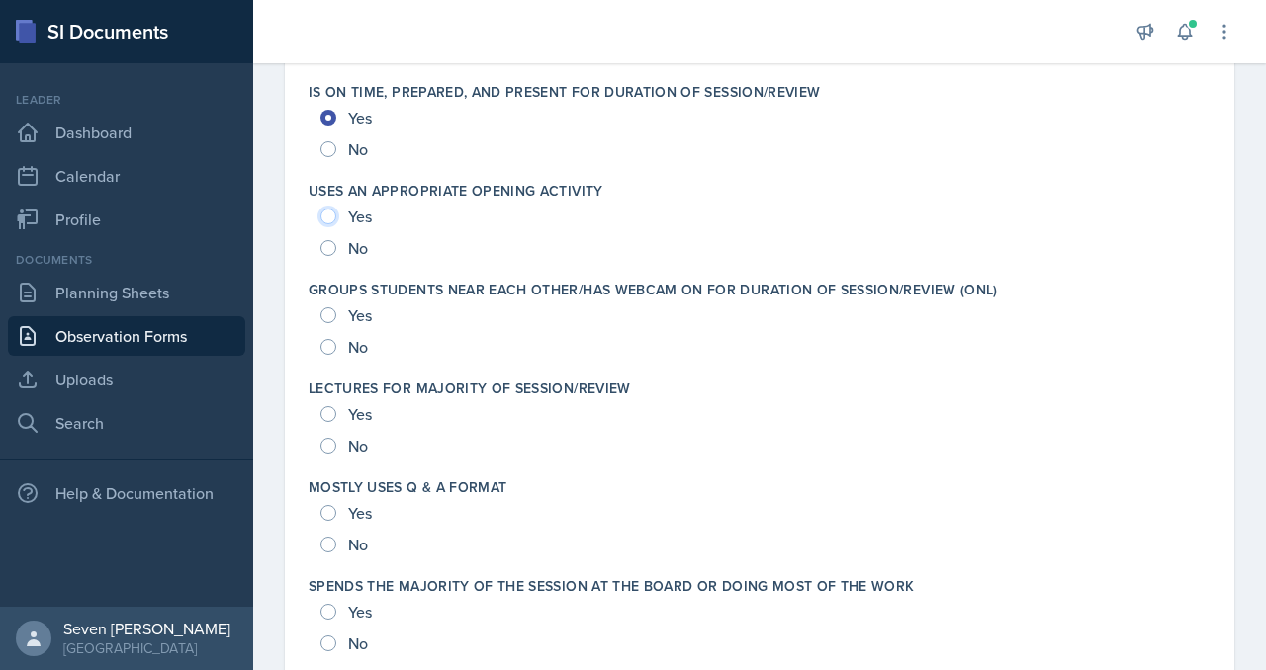
click at [326, 218] on input "Yes" at bounding box center [328, 217] width 16 height 16
radio input "true"
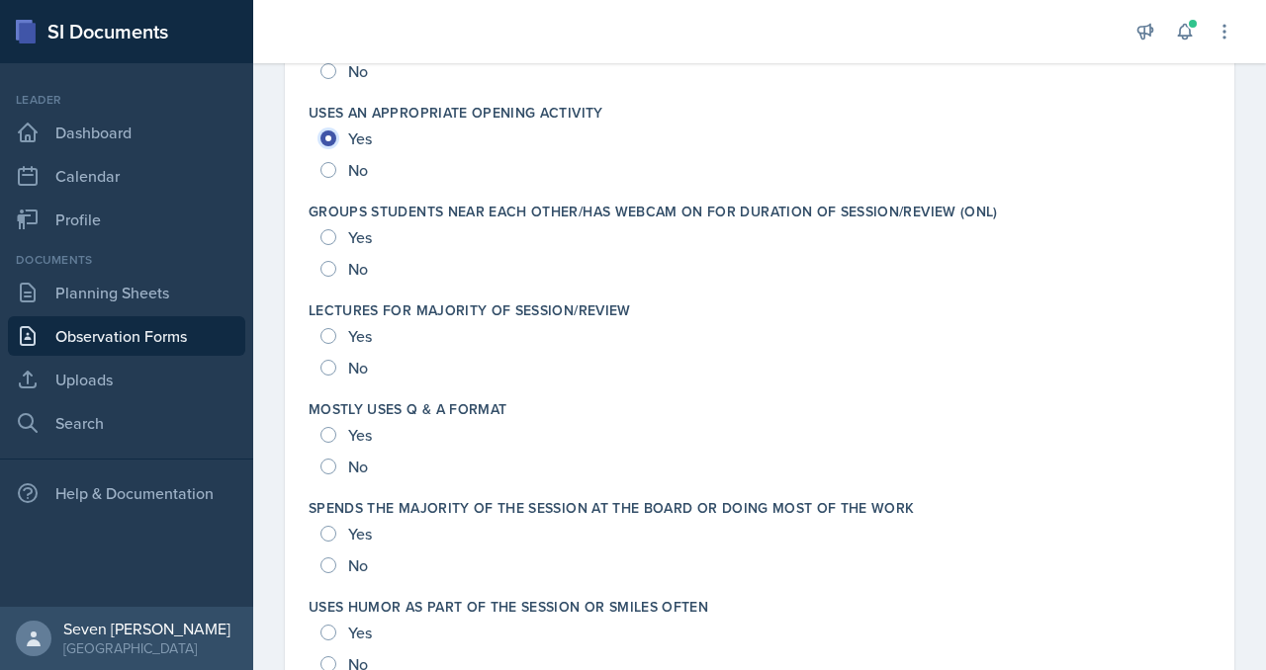
scroll to position [3391, 0]
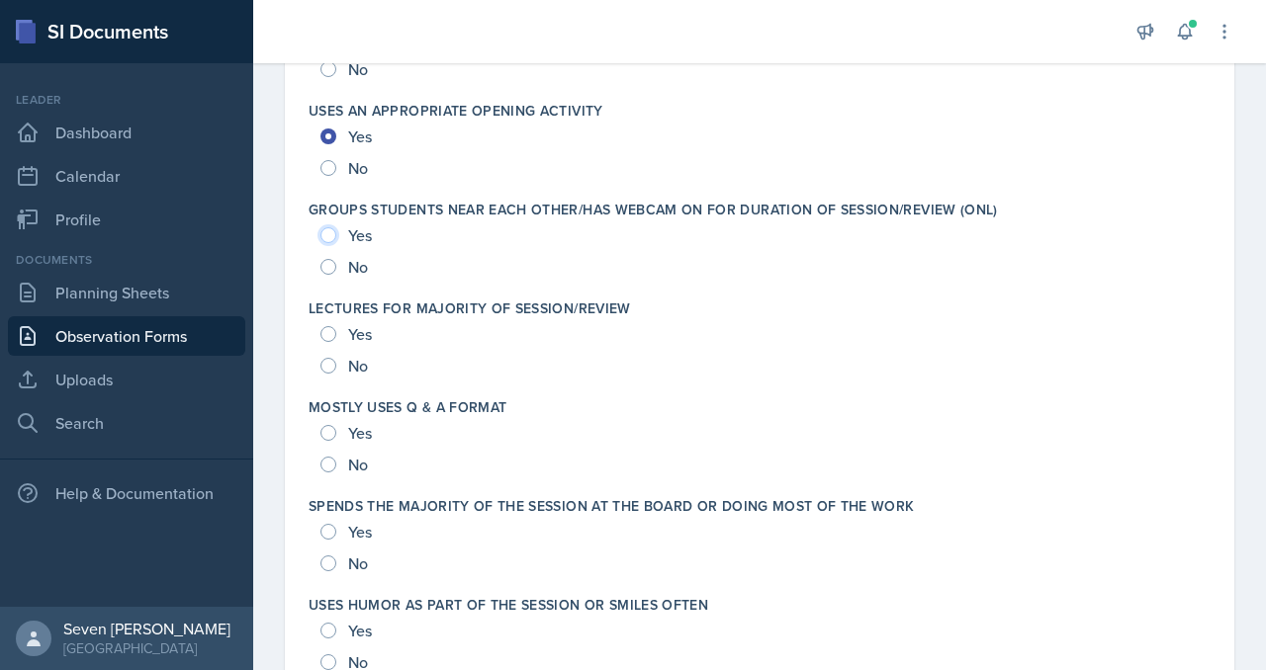
click at [329, 230] on input "Yes" at bounding box center [328, 235] width 16 height 16
radio input "true"
click at [329, 361] on input "No" at bounding box center [328, 366] width 16 height 16
radio input "true"
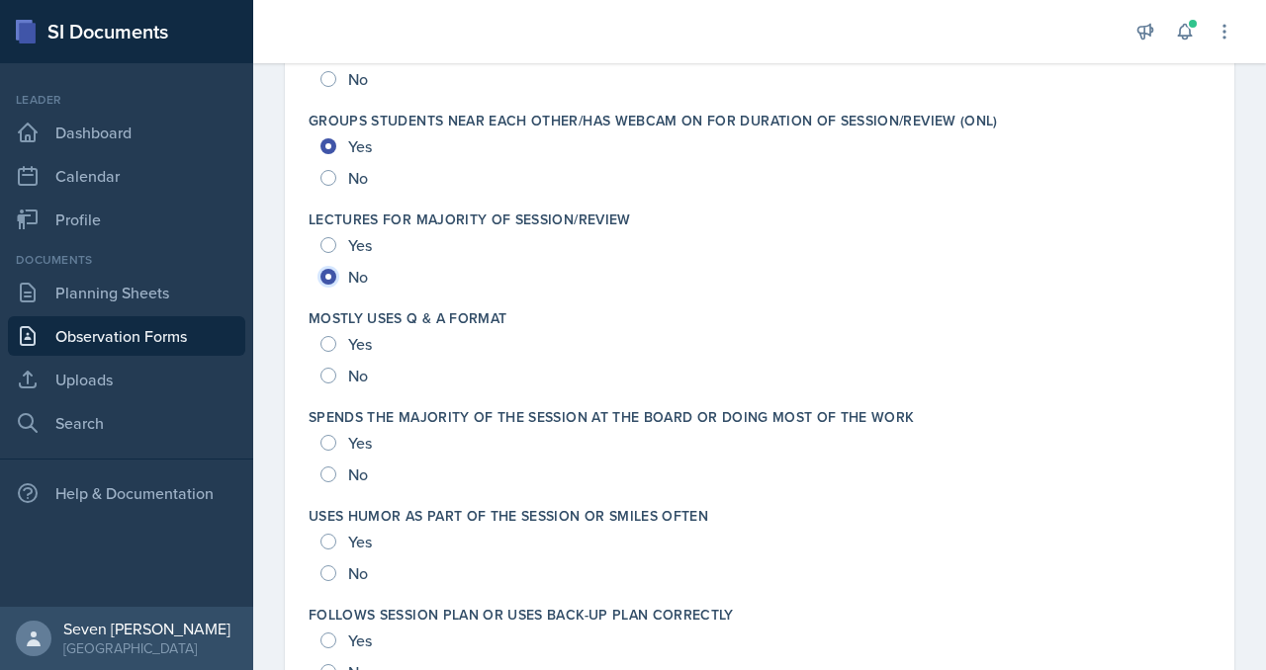
scroll to position [3490, 0]
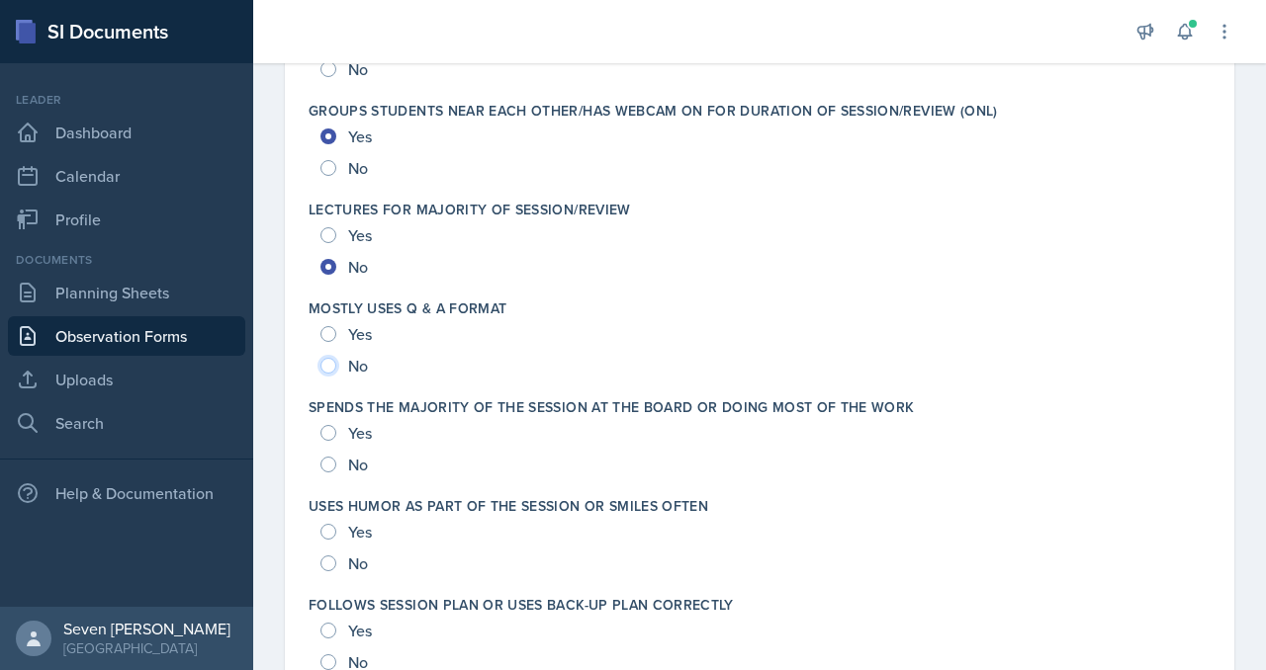
click at [329, 366] on input "No" at bounding box center [328, 366] width 16 height 16
radio input "true"
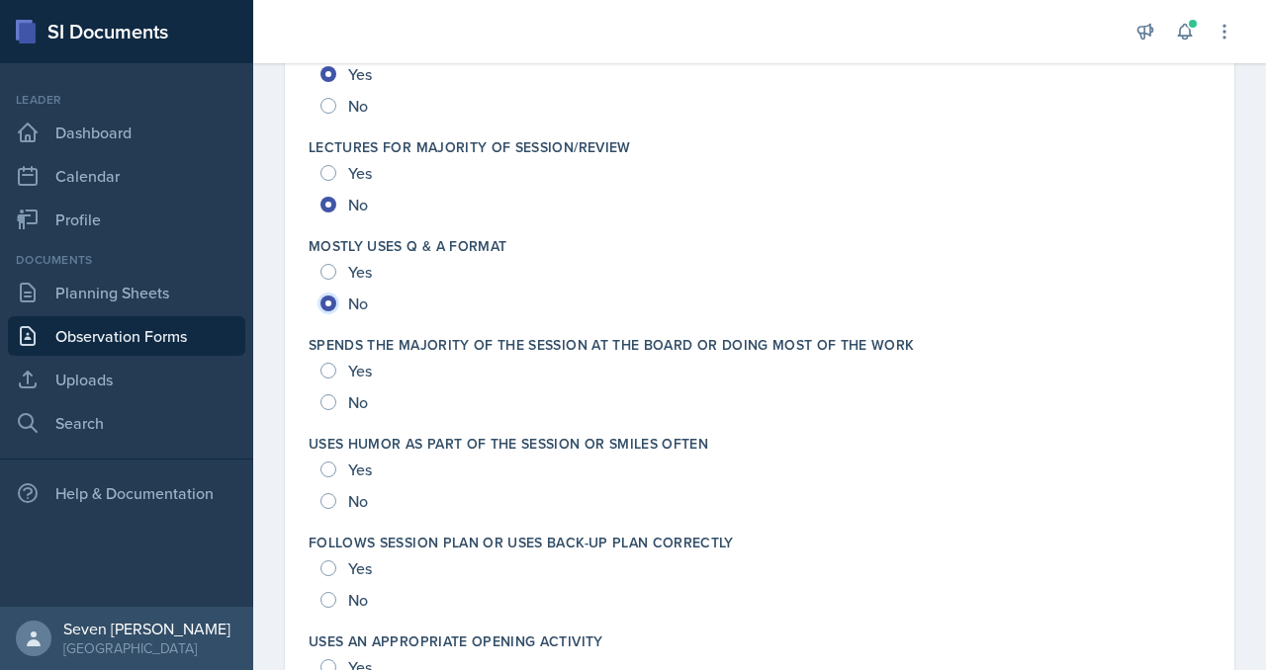
scroll to position [3562, 0]
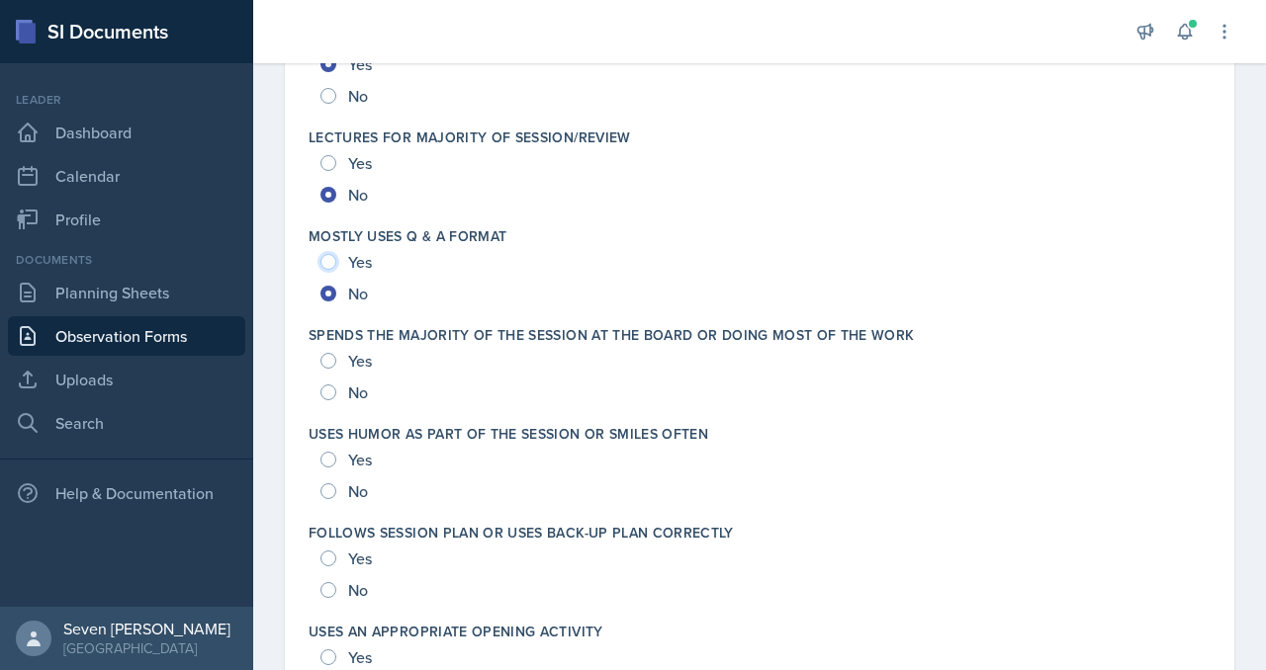
click at [330, 266] on input "Yes" at bounding box center [328, 262] width 16 height 16
radio input "true"
click at [331, 396] on input "No" at bounding box center [328, 393] width 16 height 16
radio input "true"
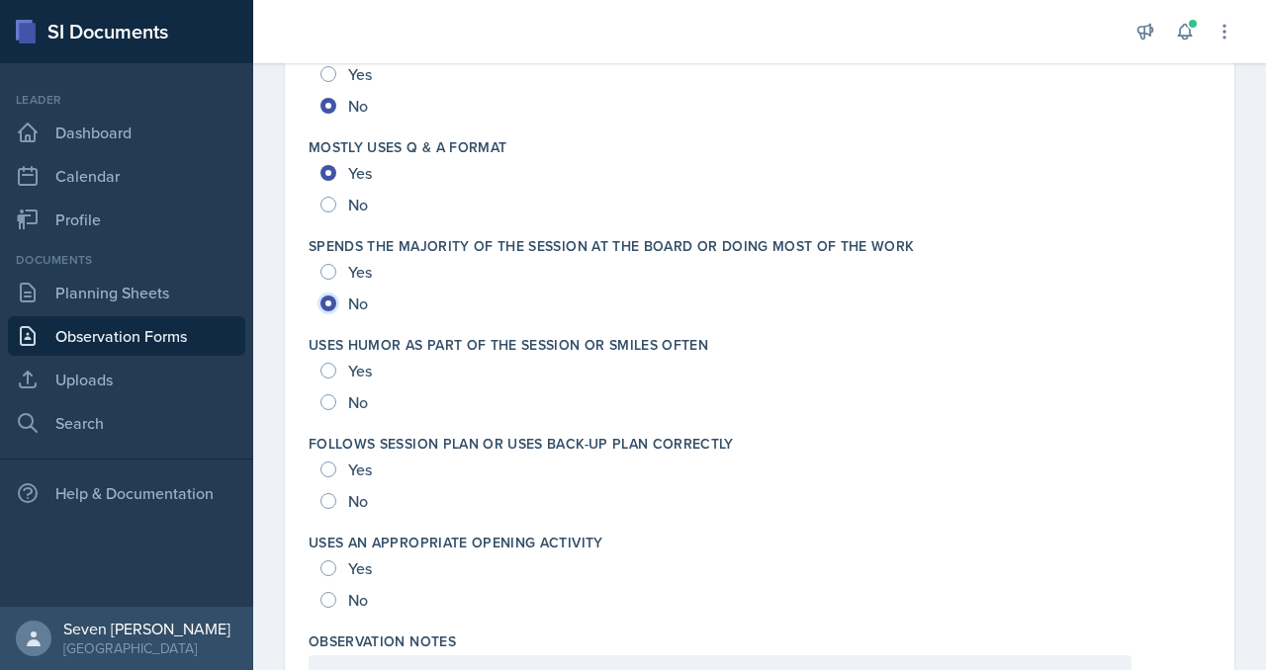
scroll to position [3654, 0]
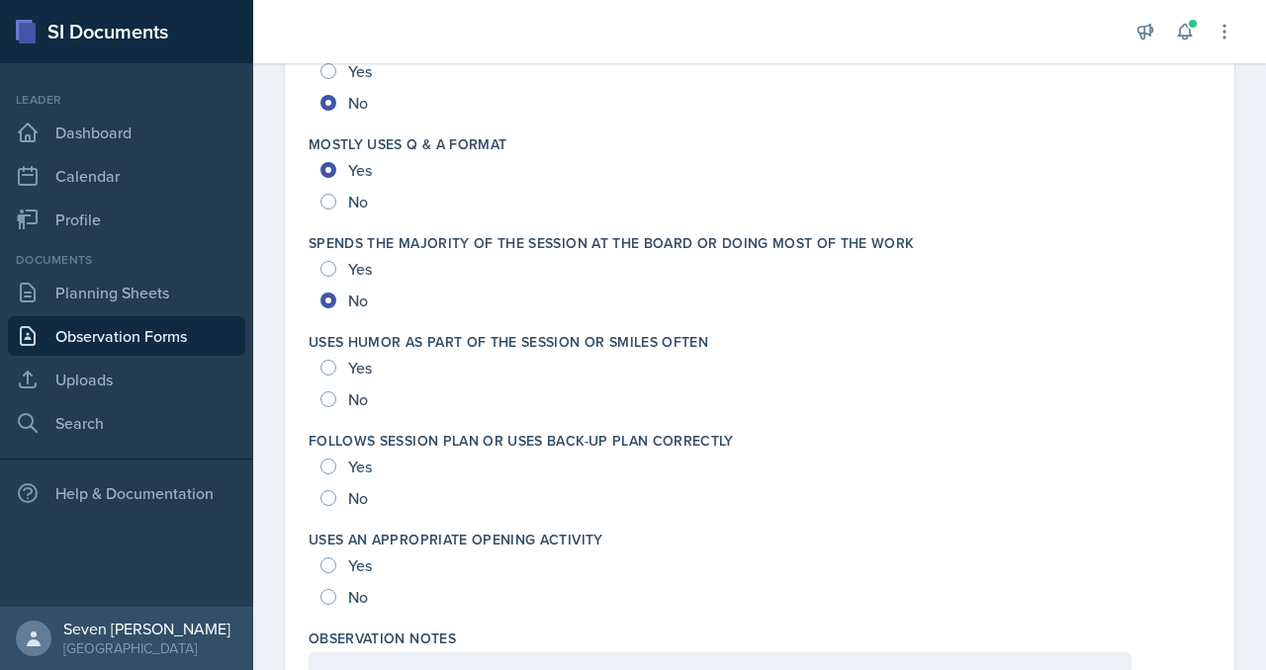
click at [338, 370] on div "Yes" at bounding box center [347, 368] width 55 height 32
click at [325, 360] on input "Yes" at bounding box center [328, 368] width 16 height 16
radio input "true"
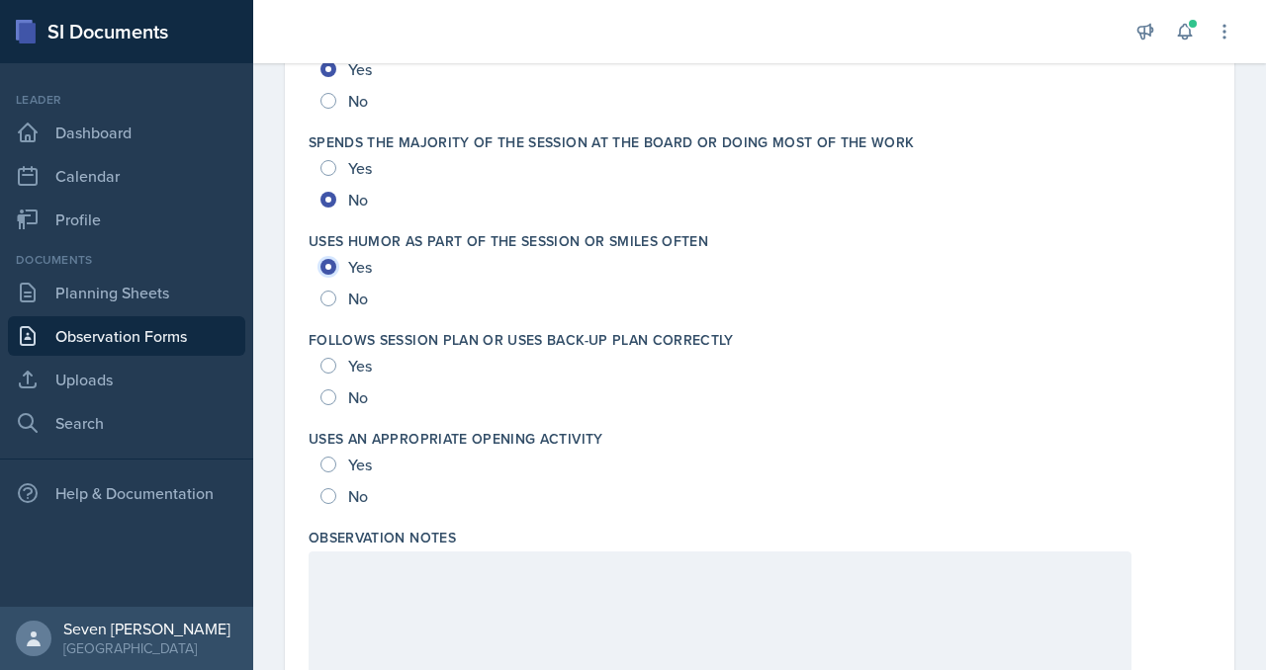
scroll to position [3777, 0]
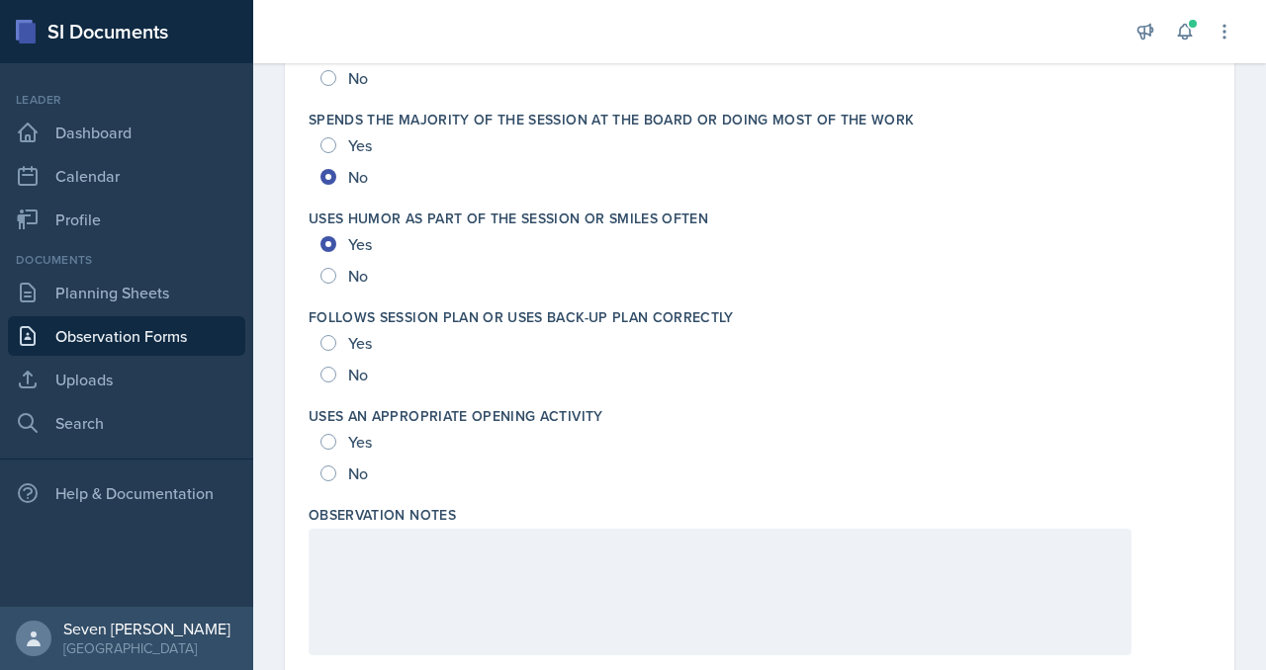
click at [336, 336] on div "Yes" at bounding box center [347, 343] width 55 height 32
click at [336, 345] on div "Yes" at bounding box center [347, 343] width 55 height 32
click at [330, 337] on input "Yes" at bounding box center [328, 343] width 16 height 16
radio input "true"
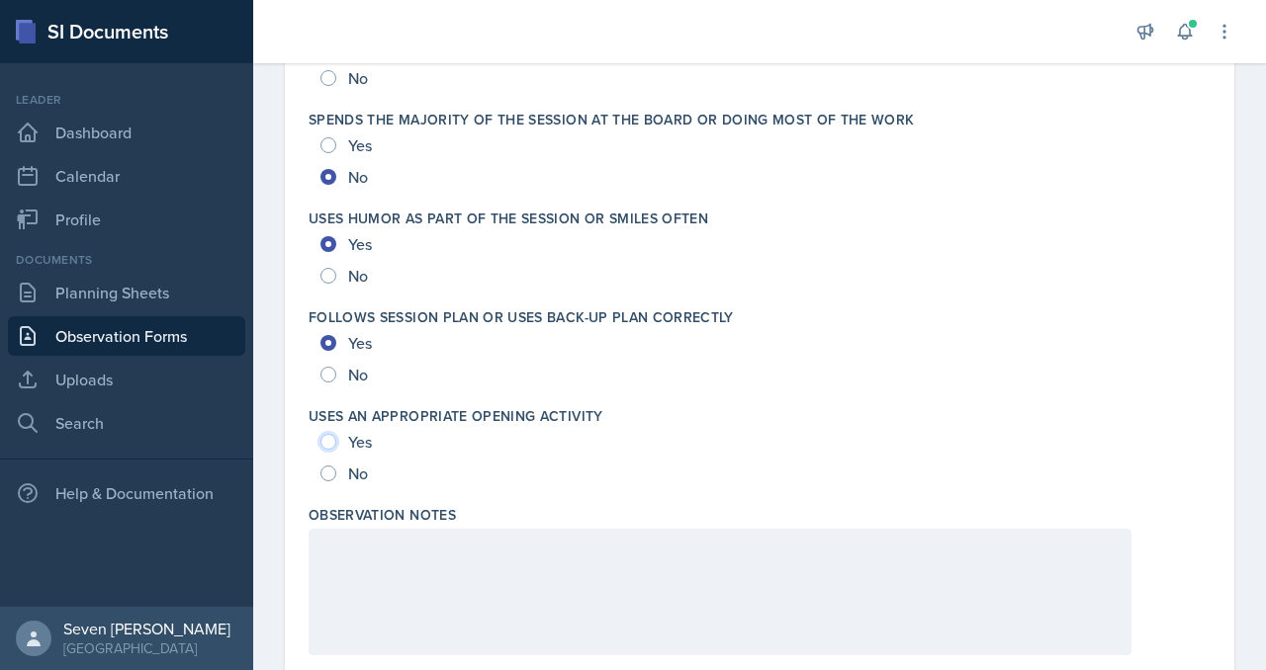
click at [324, 441] on input "Yes" at bounding box center [328, 442] width 16 height 16
radio input "true"
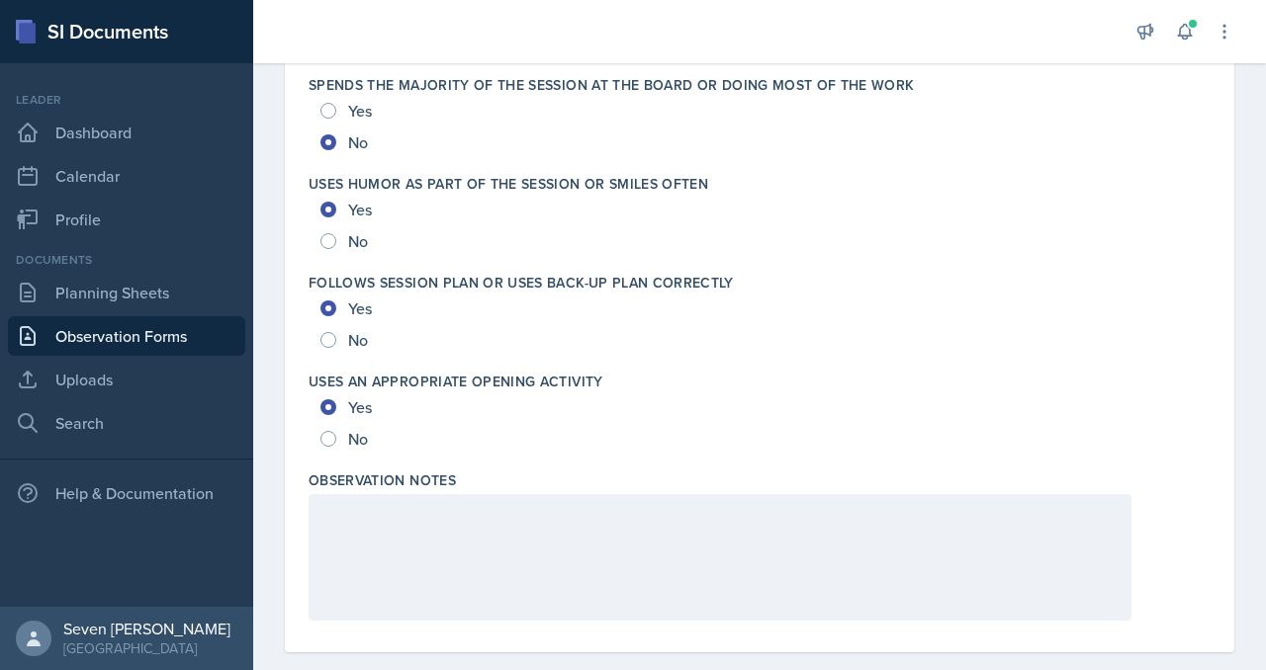
click at [338, 527] on p at bounding box center [719, 515] width 789 height 24
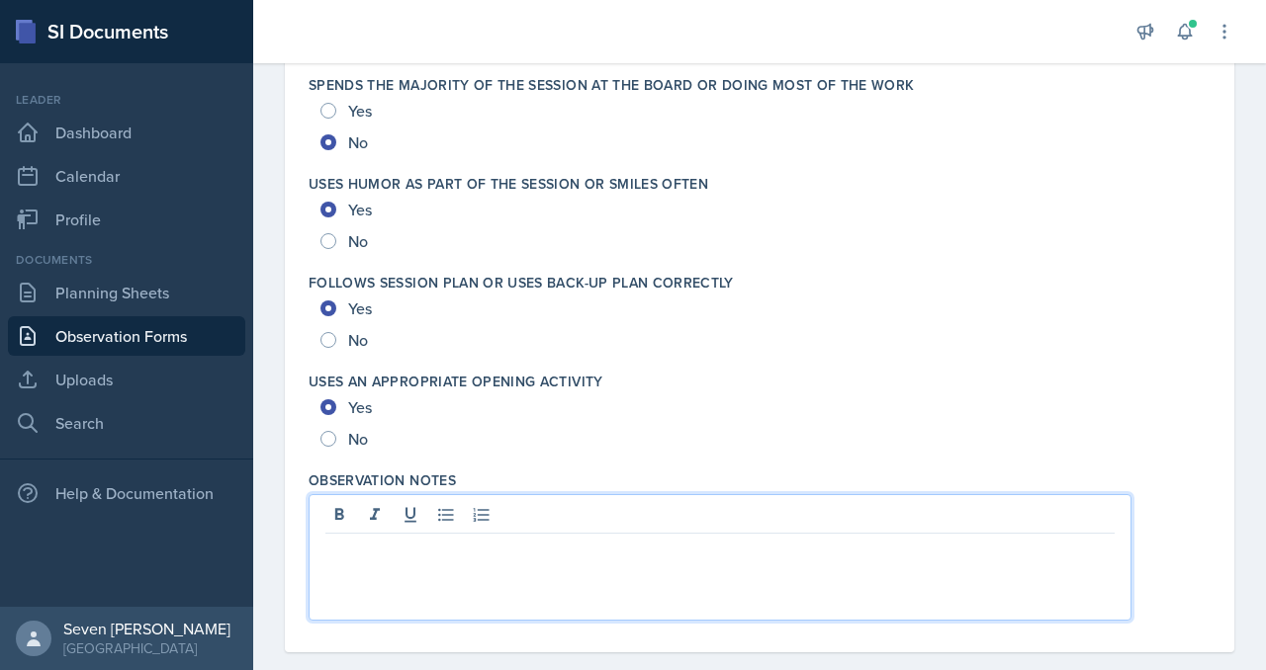
paste div
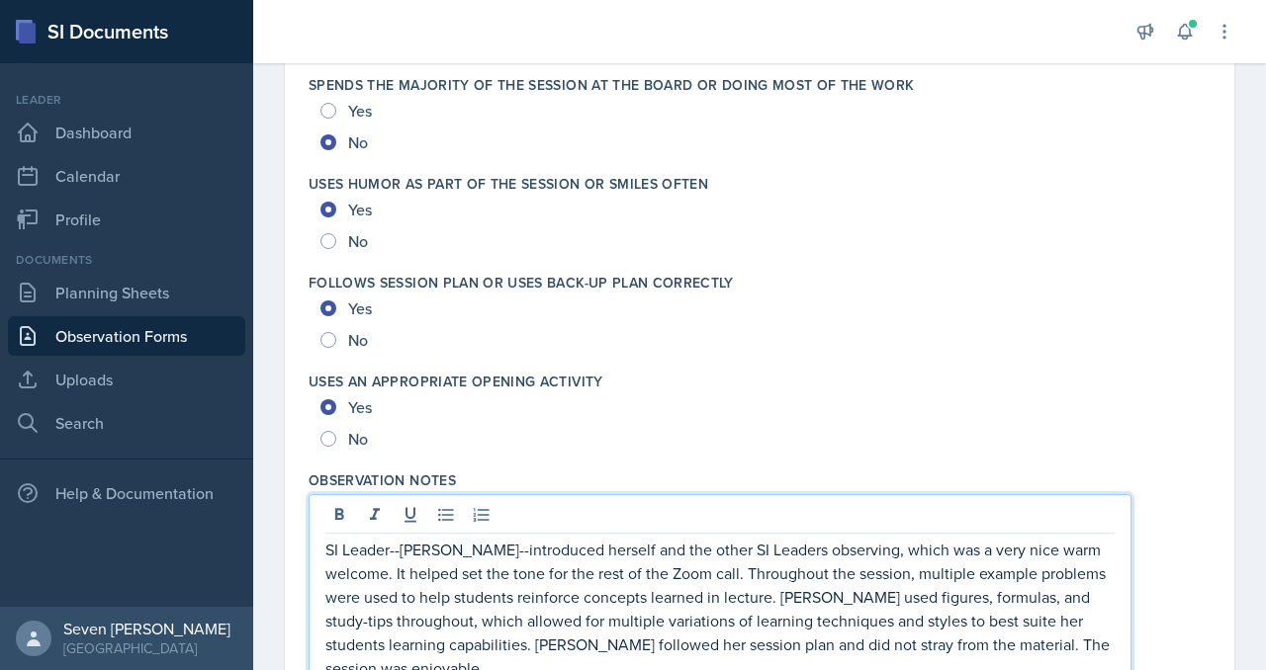
scroll to position [3826, 0]
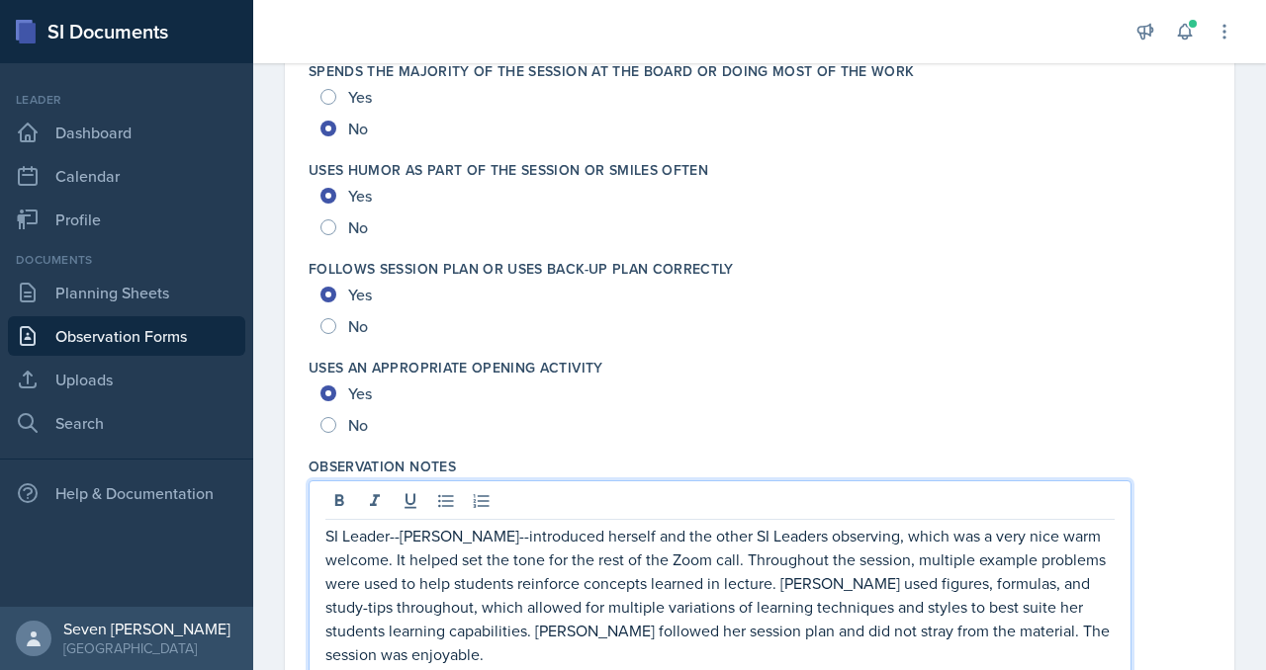
click at [505, 541] on p "SI Leader--[PERSON_NAME]--introduced herself and the other SI Leaders observing…" at bounding box center [719, 595] width 789 height 142
click at [615, 542] on p "SI Leader--[PERSON_NAME]--introduced herself and the other SI Leaders observing…" at bounding box center [719, 595] width 789 height 142
click at [743, 566] on p "SI Leader--[PERSON_NAME]--introduced herself and the other SI Leaders observing…" at bounding box center [719, 595] width 789 height 142
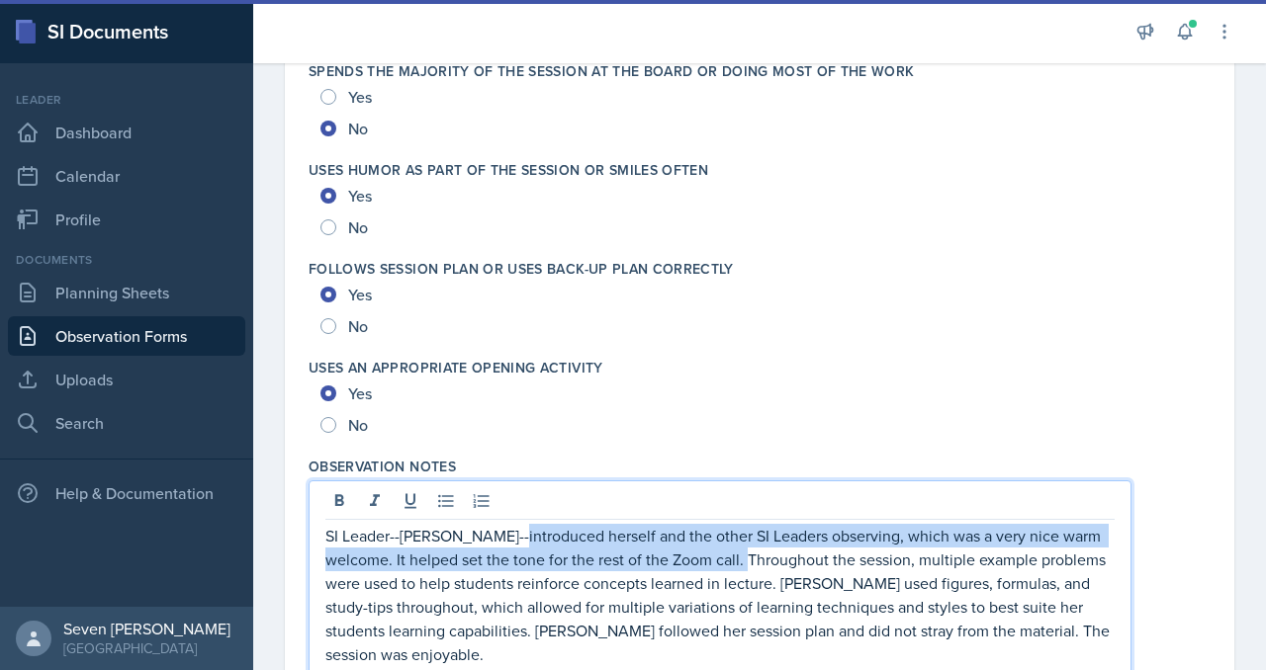
drag, startPoint x: 747, startPoint y: 562, endPoint x: 516, endPoint y: 544, distance: 231.1
click at [516, 544] on p "SI Leader--[PERSON_NAME]--introduced herself and the other SI Leaders observing…" at bounding box center [719, 595] width 789 height 142
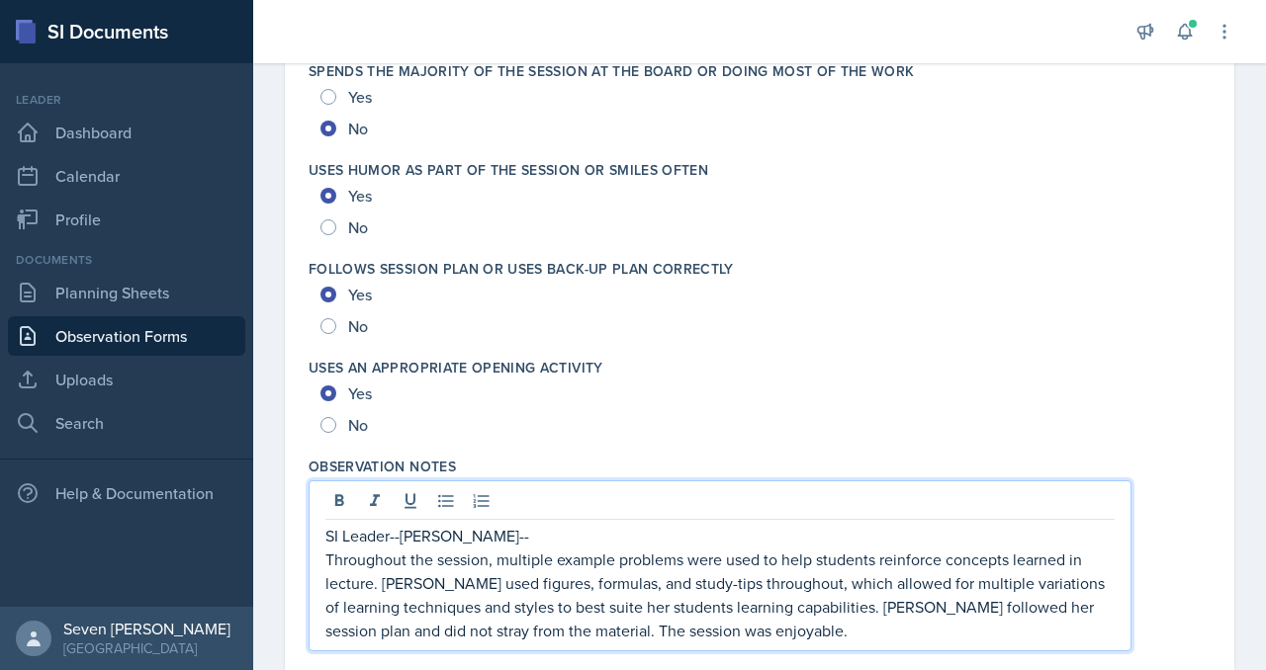
click at [557, 529] on p "SI Leader--[PERSON_NAME]--" at bounding box center [719, 536] width 789 height 24
click at [402, 539] on p "SI Leader--[PERSON_NAME]" at bounding box center [719, 536] width 789 height 24
click at [523, 542] on p "SI Leader--[PERSON_NAME]" at bounding box center [719, 536] width 789 height 24
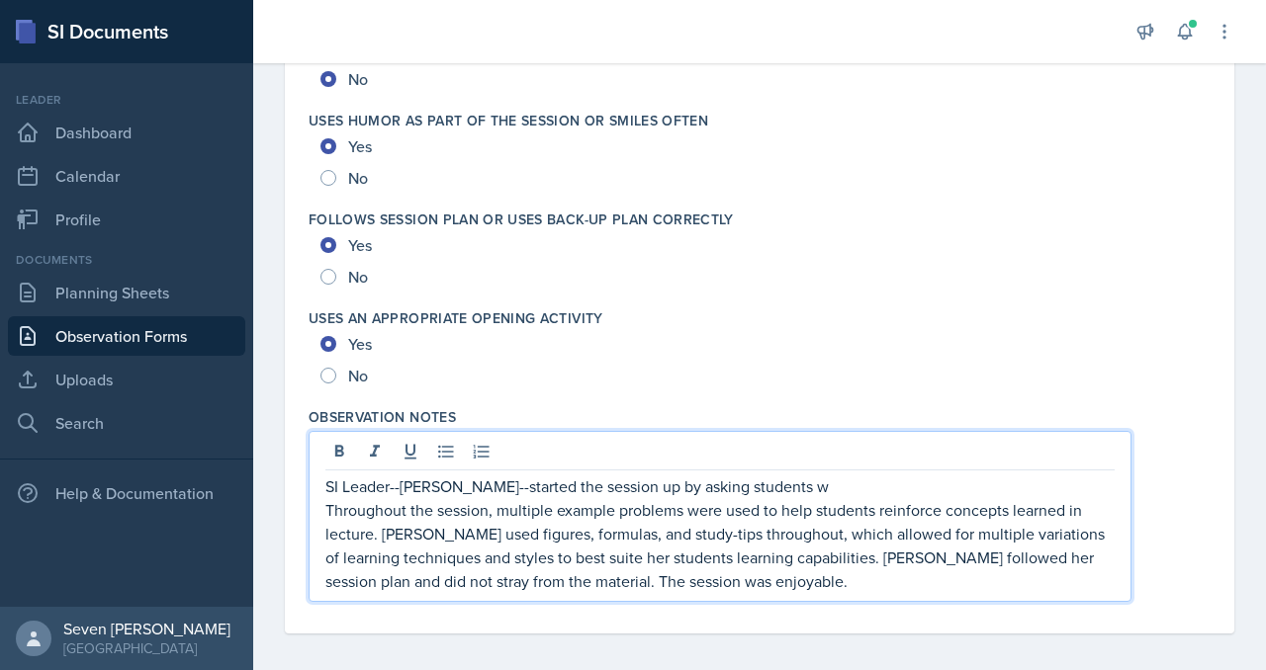
scroll to position [3873, 0]
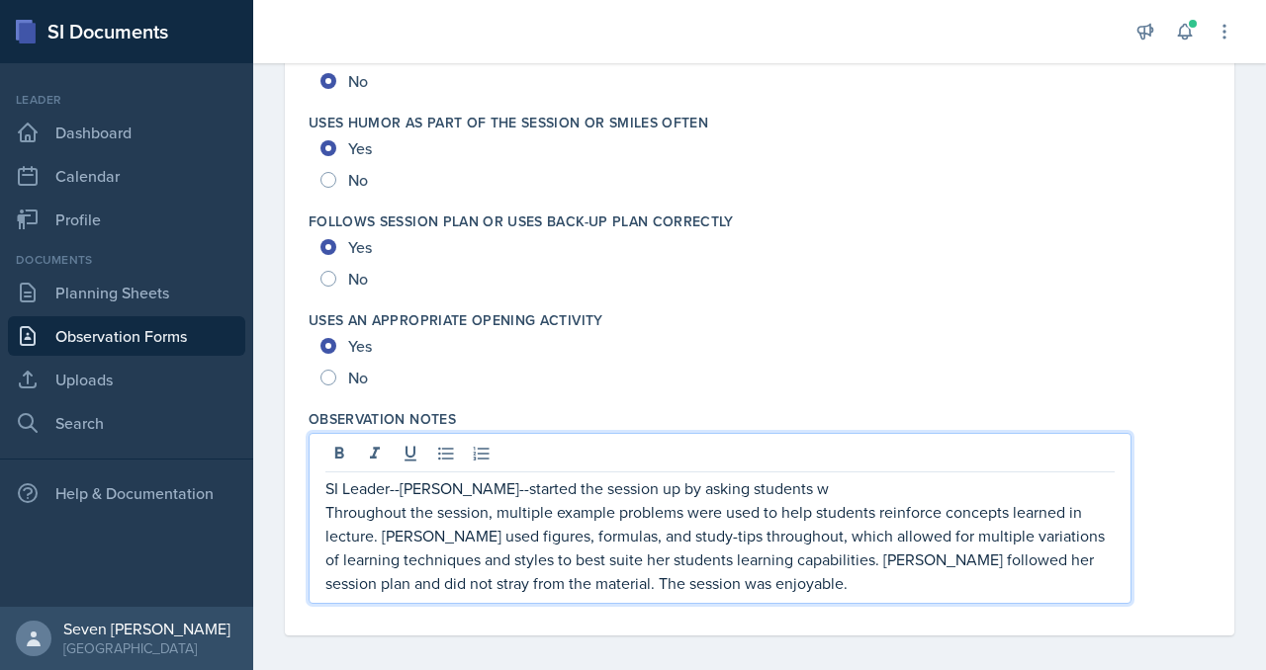
click at [854, 493] on p "SI Leader--[PERSON_NAME]--started the session up by asking students w" at bounding box center [719, 489] width 789 height 24
click at [849, 492] on p "SI Leader--[PERSON_NAME]--started the session up by asking students w" at bounding box center [719, 489] width 789 height 24
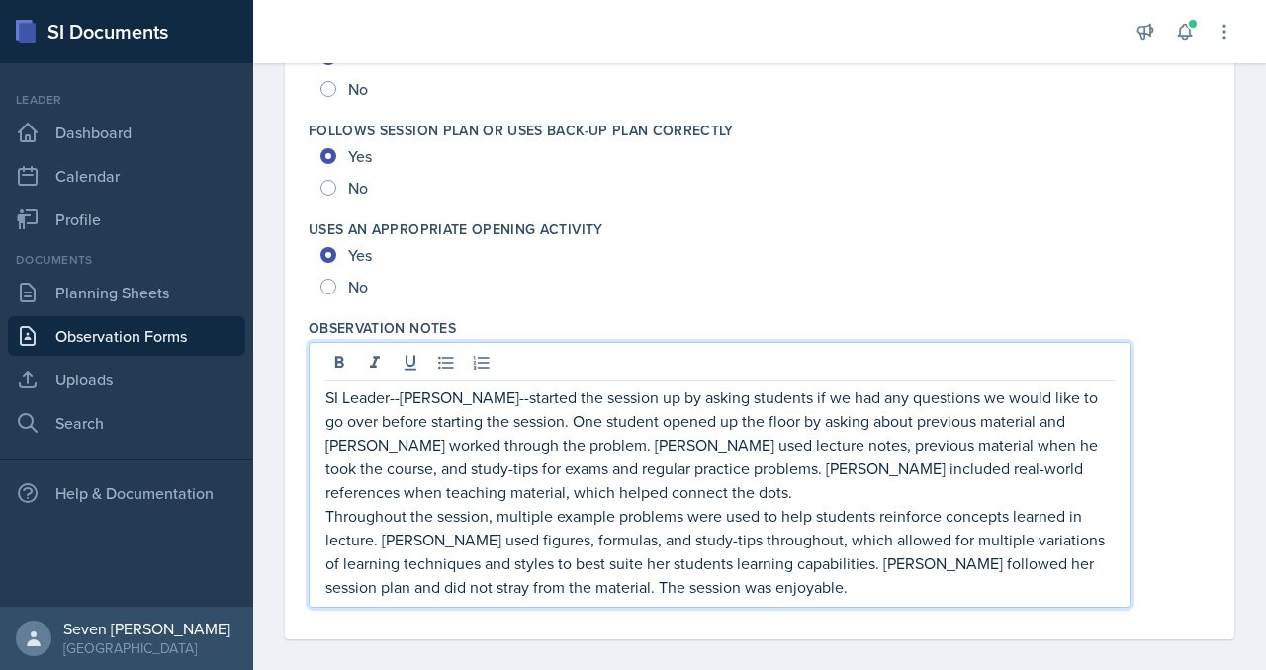
scroll to position [3979, 0]
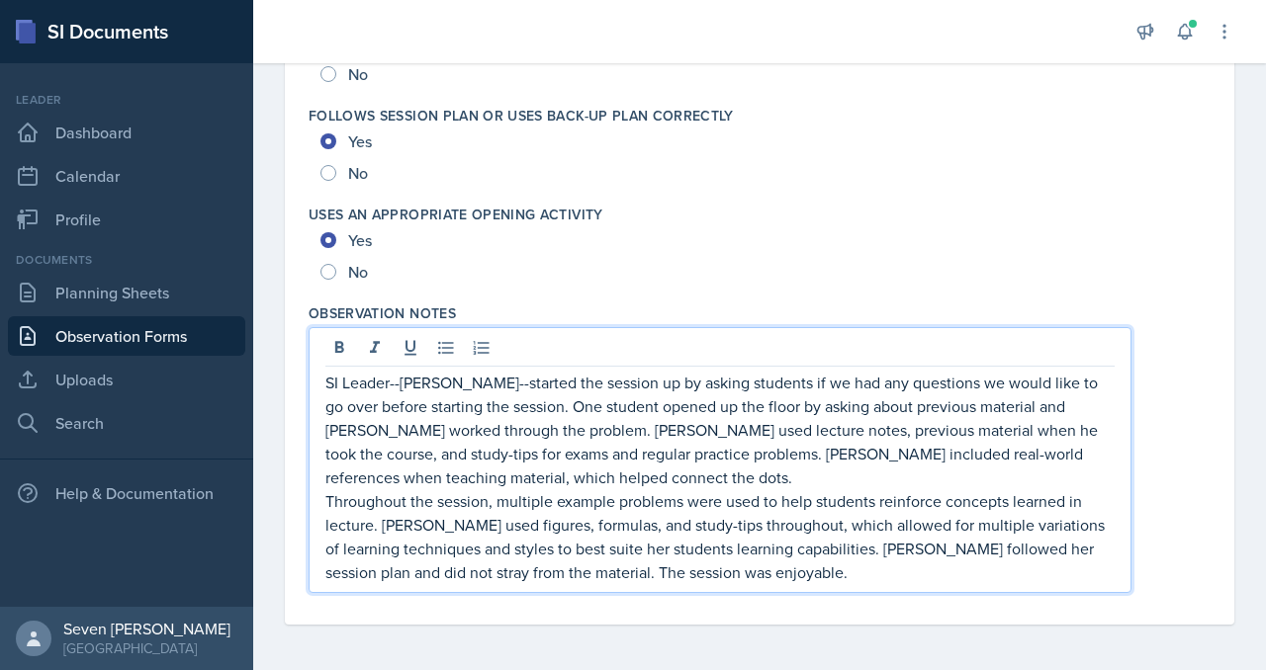
click at [545, 410] on p "SI Leader--[PERSON_NAME]--started the session up by asking students if we had a…" at bounding box center [719, 430] width 789 height 119
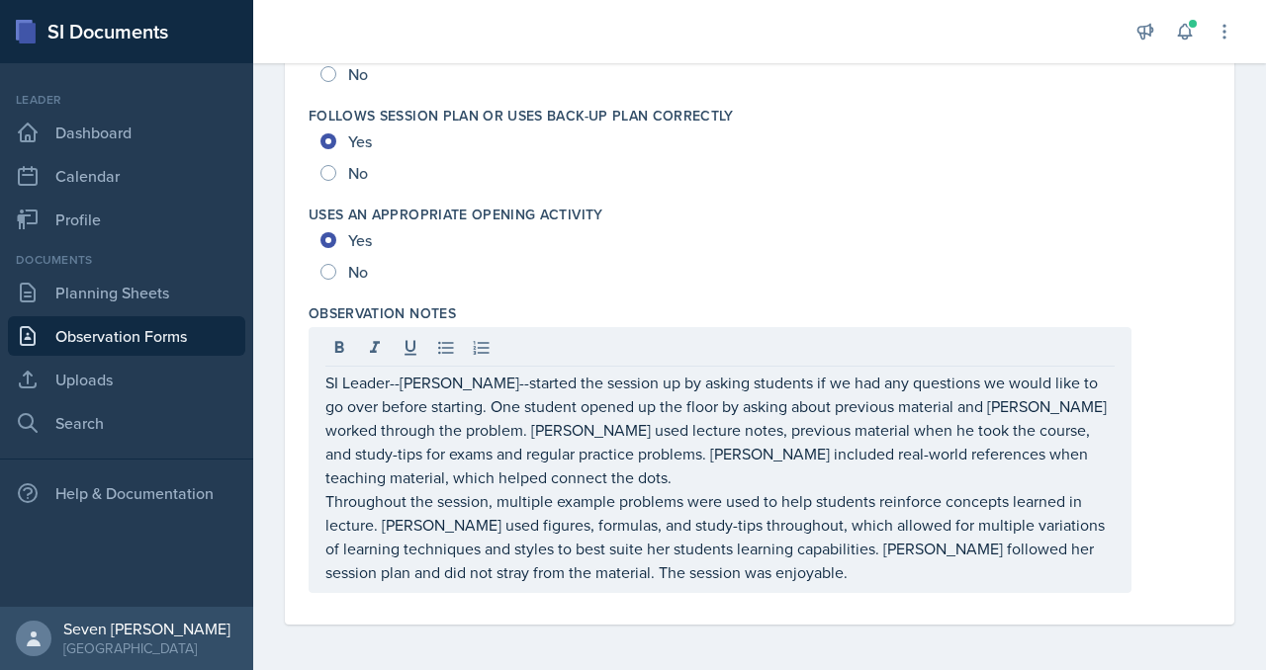
drag, startPoint x: 323, startPoint y: 502, endPoint x: 715, endPoint y: 578, distance: 398.9
click at [715, 578] on div "SI Leader--[PERSON_NAME]--started the session up by asking students if we had a…" at bounding box center [720, 460] width 823 height 266
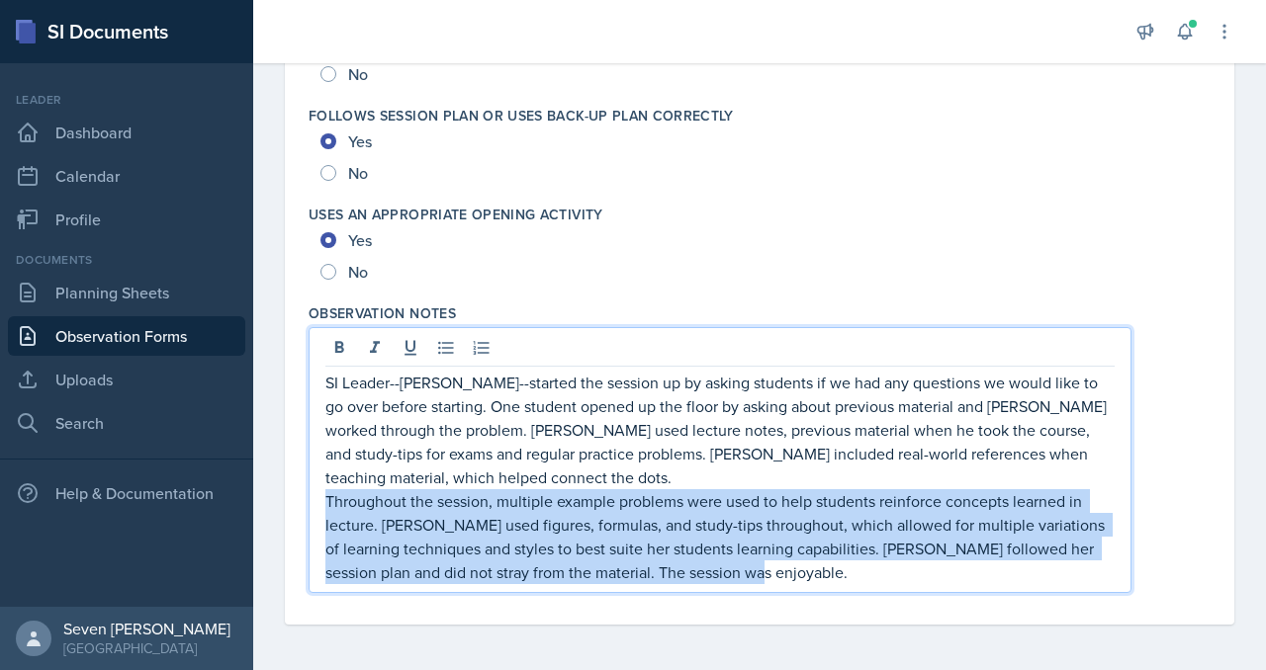
drag, startPoint x: 714, startPoint y: 578, endPoint x: 316, endPoint y: 499, distance: 405.3
click at [316, 499] on div "SI Leader--[PERSON_NAME]--started the session up by asking students if we had a…" at bounding box center [720, 460] width 823 height 266
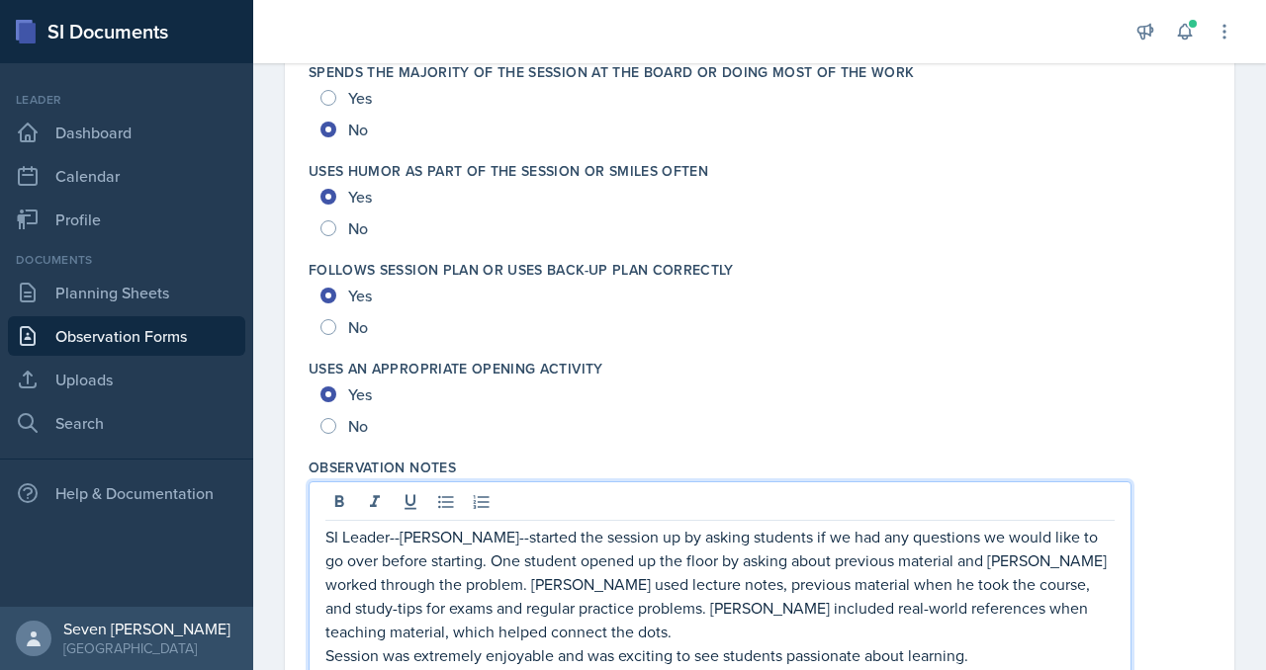
scroll to position [3910, 0]
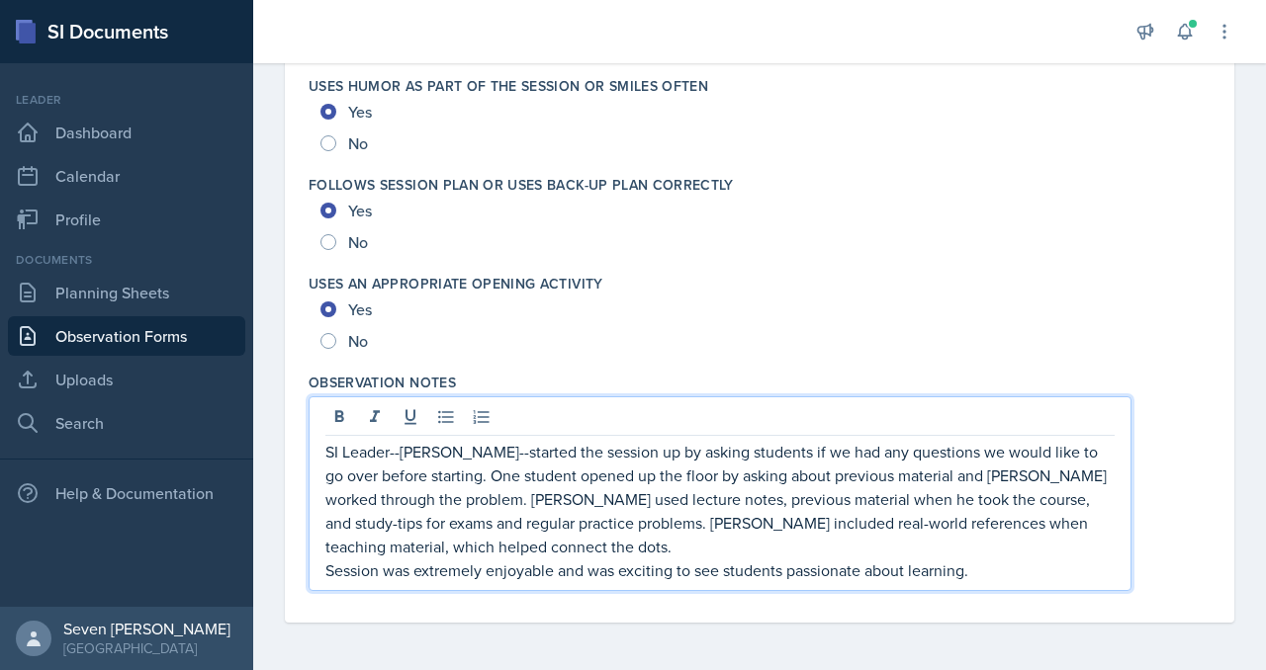
click at [522, 546] on p "SI Leader--[PERSON_NAME]--started the session up by asking students if we had a…" at bounding box center [719, 499] width 789 height 119
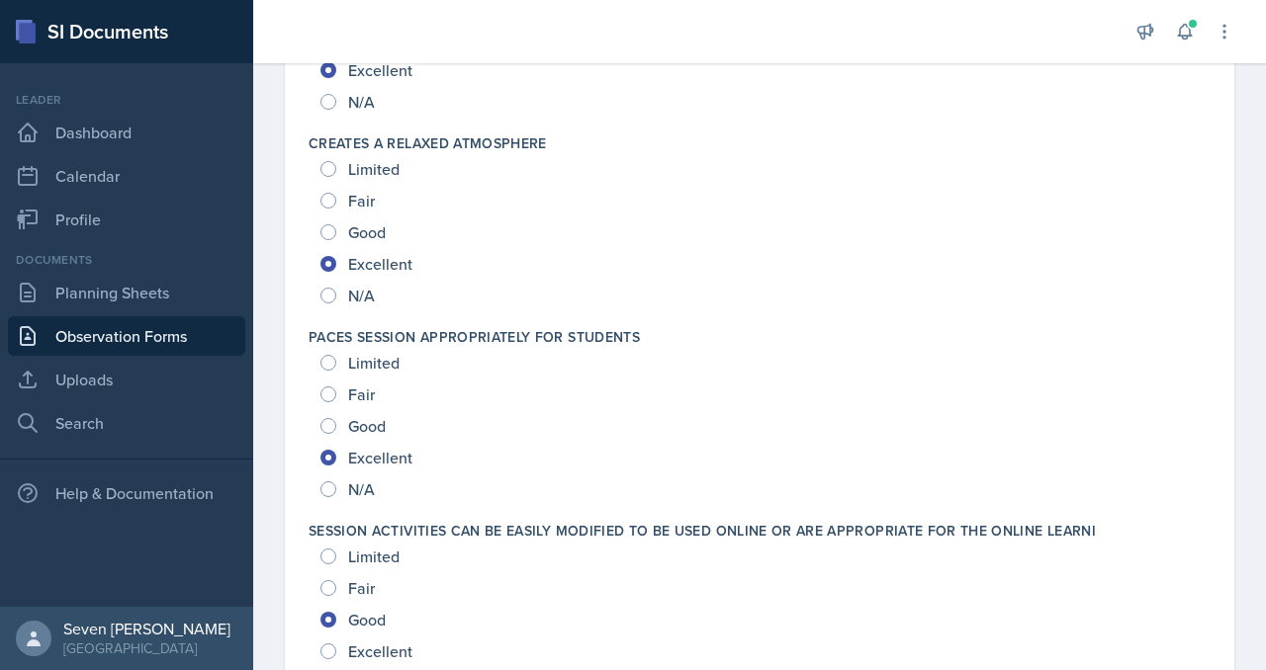
scroll to position [0, 0]
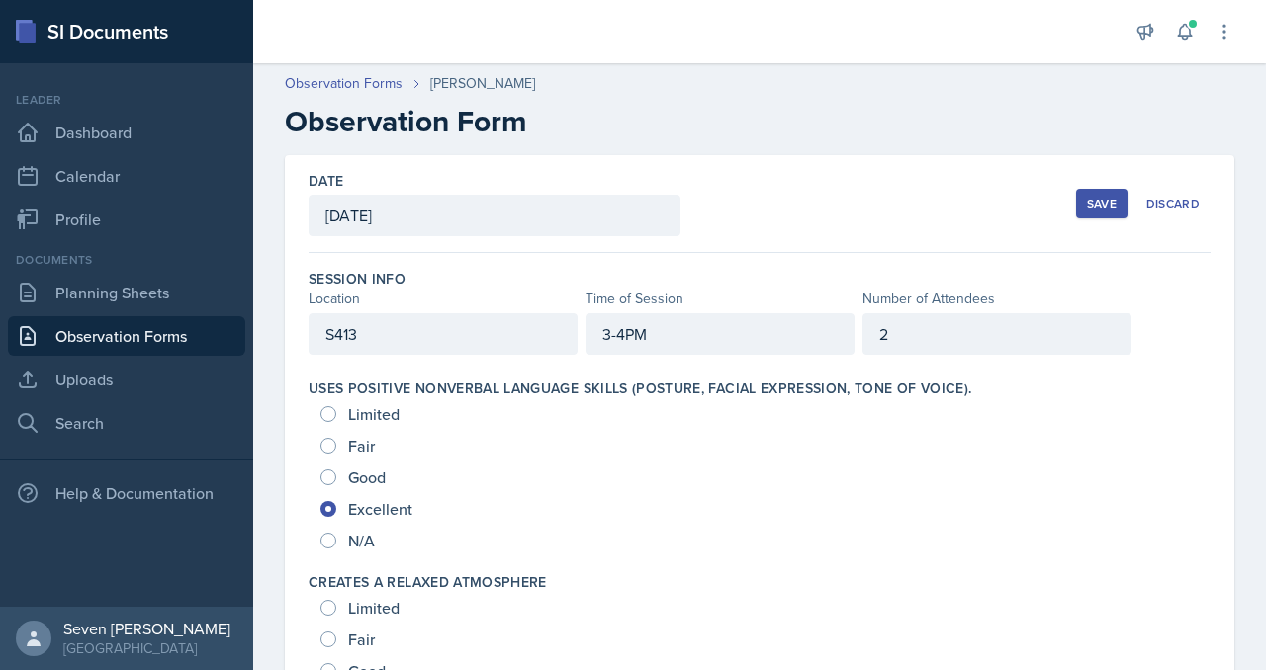
click at [1105, 200] on div "Save" at bounding box center [1102, 204] width 30 height 16
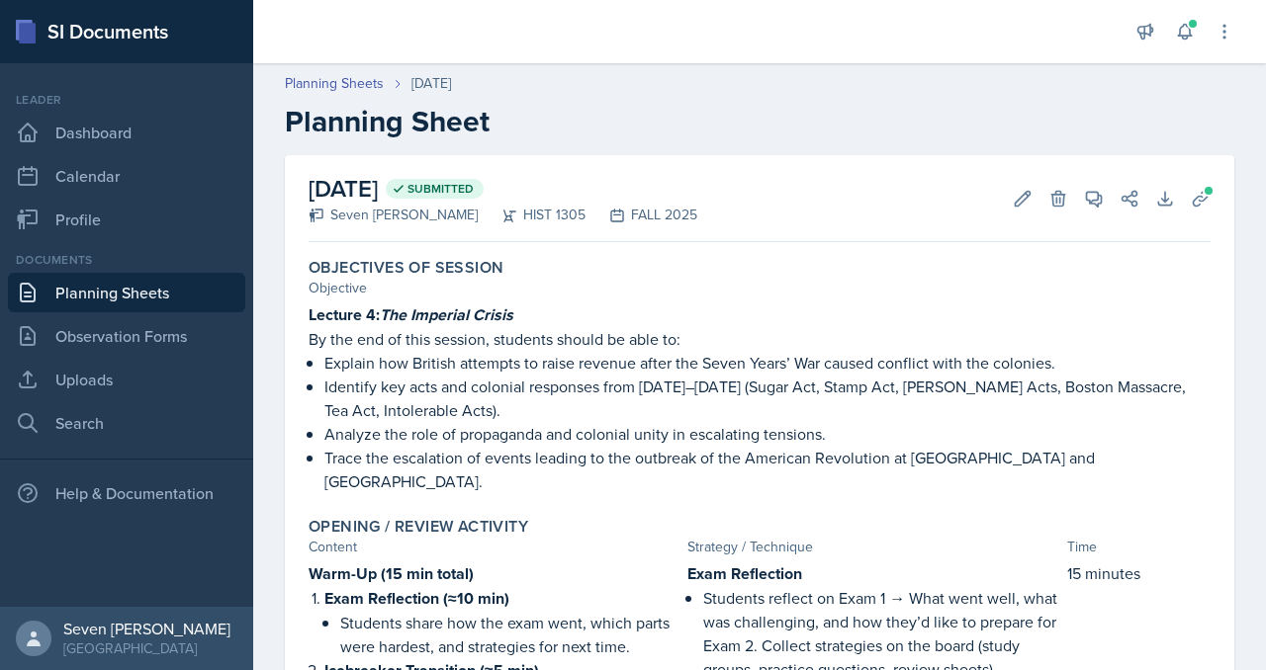
scroll to position [5848, 0]
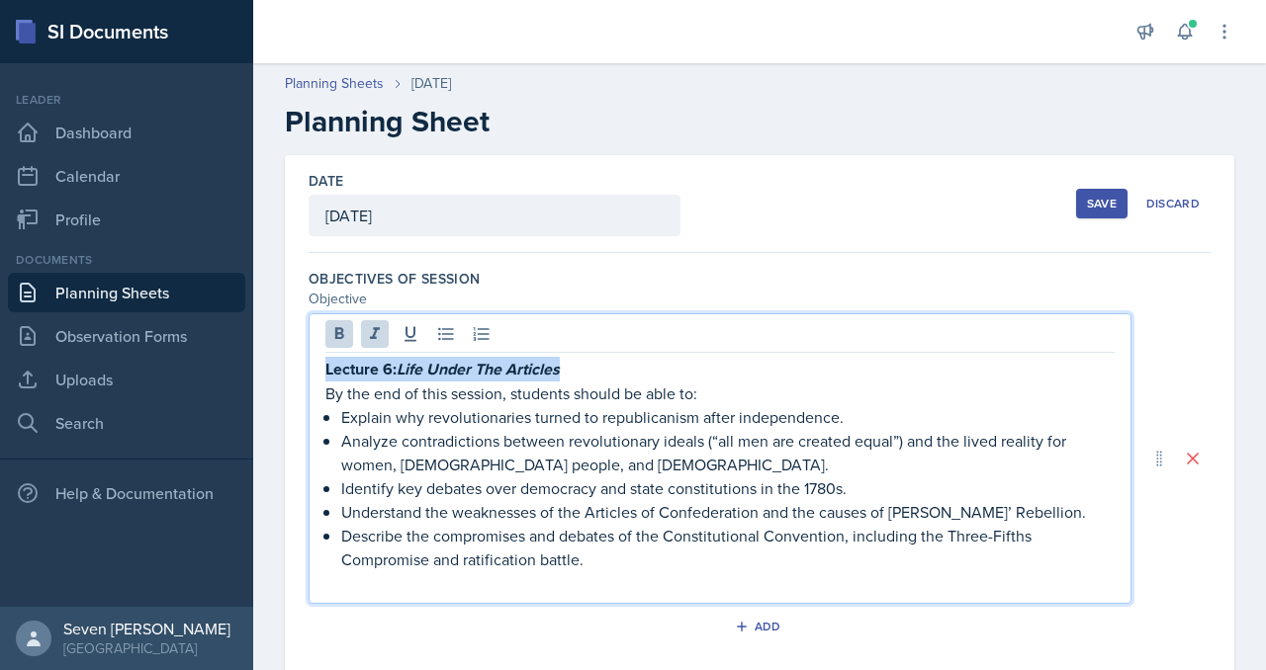
scroll to position [5848, 0]
click at [98, 385] on link "Uploads" at bounding box center [126, 380] width 237 height 40
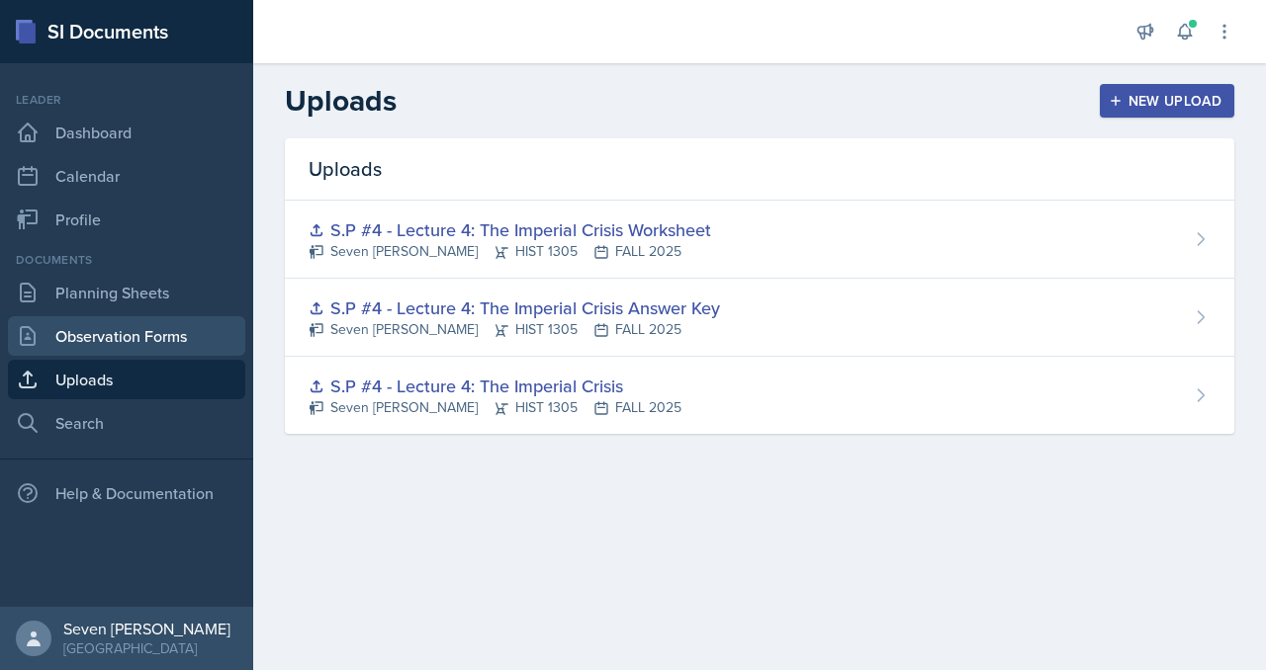
click at [105, 327] on link "Observation Forms" at bounding box center [126, 336] width 237 height 40
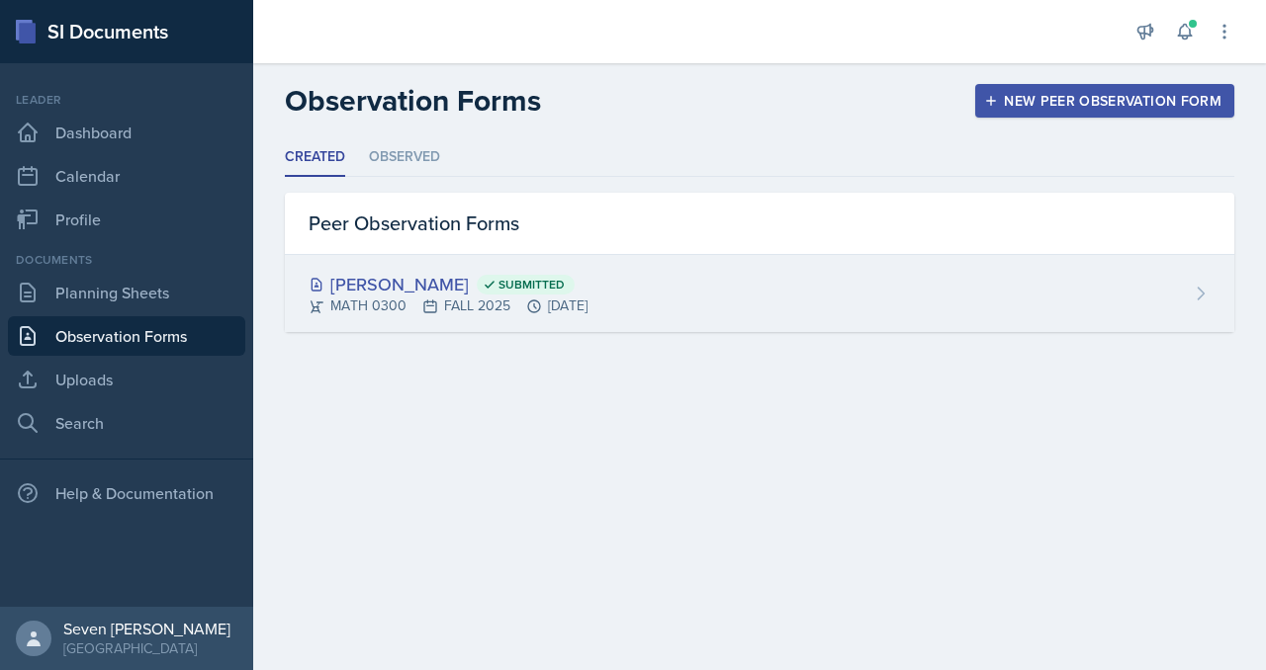
click at [431, 270] on div "[PERSON_NAME] Submitted MATH 0300 FALL 2025 [DATE]" at bounding box center [759, 293] width 949 height 77
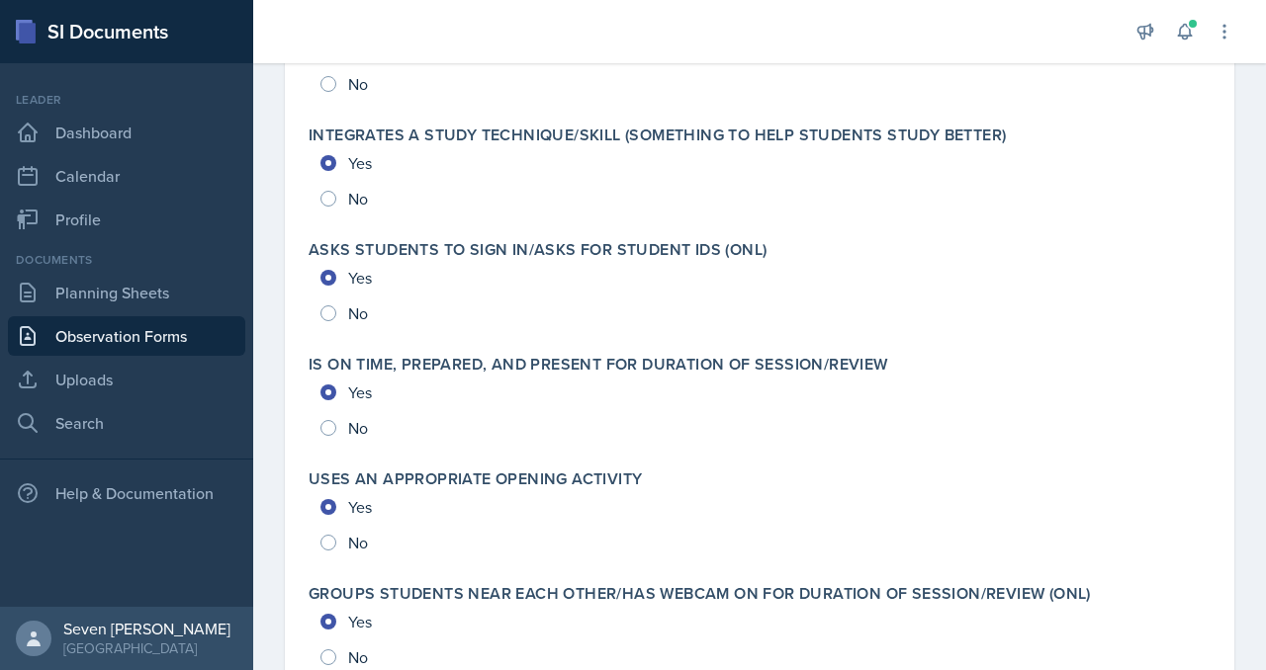
scroll to position [4454, 0]
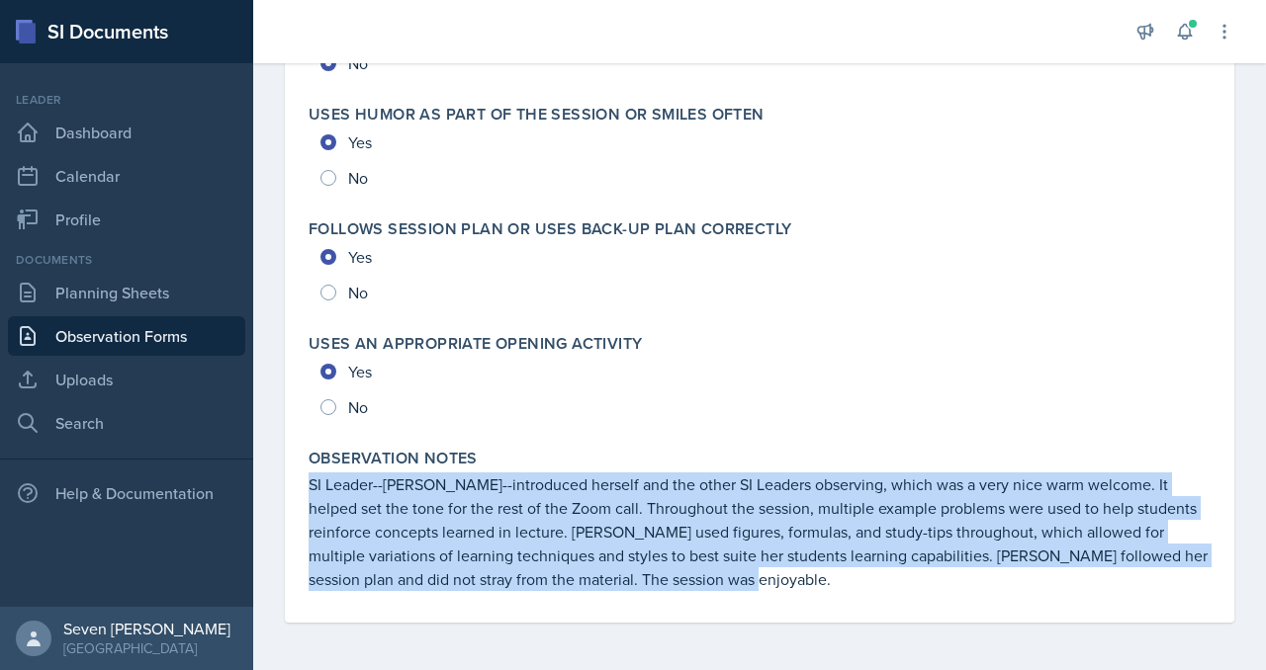
drag, startPoint x: 310, startPoint y: 486, endPoint x: 761, endPoint y: 599, distance: 466.0
copy p "SI Leader--[PERSON_NAME]--introduced herself and the other SI Leaders observing…"
